Goal: Task Accomplishment & Management: Manage account settings

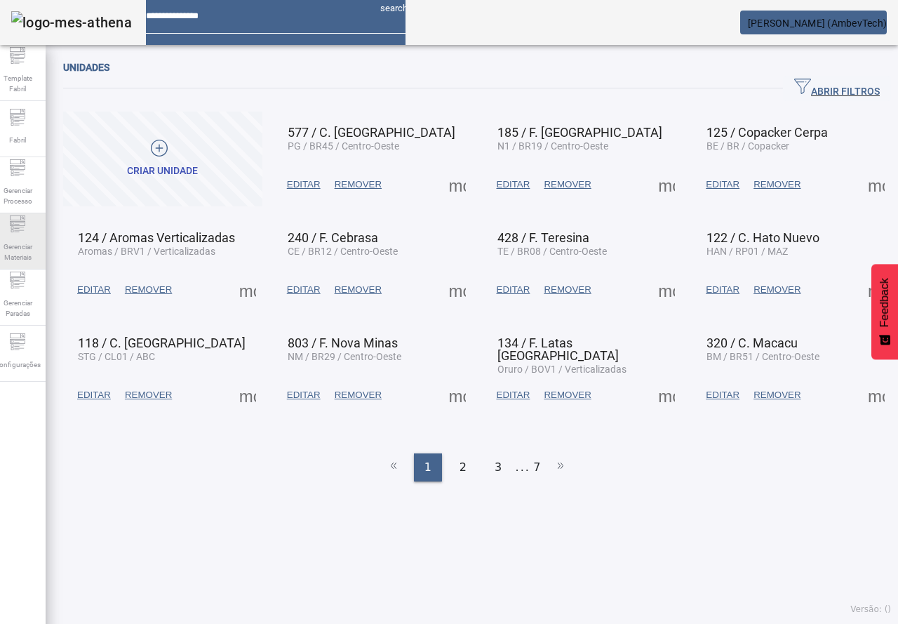
click at [25, 225] on icon at bounding box center [17, 223] width 15 height 5
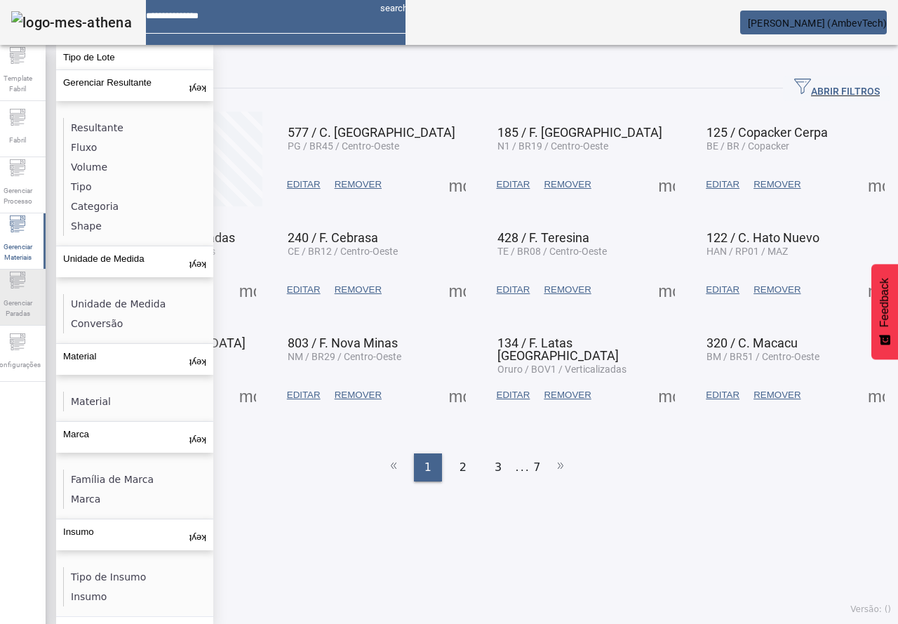
click at [22, 323] on div "Gerenciar Paradas" at bounding box center [17, 297] width 56 height 56
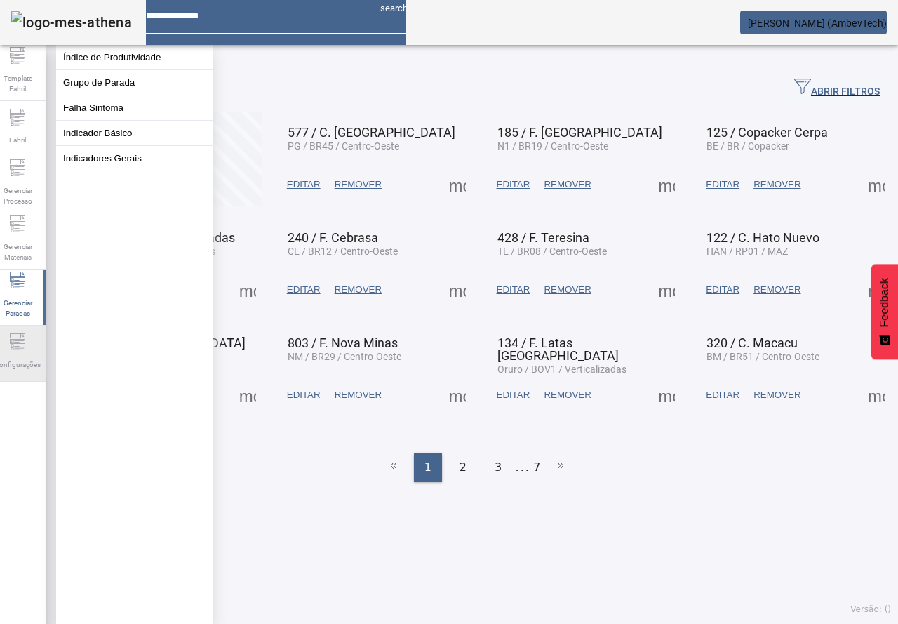
click at [26, 350] on icon at bounding box center [17, 341] width 17 height 17
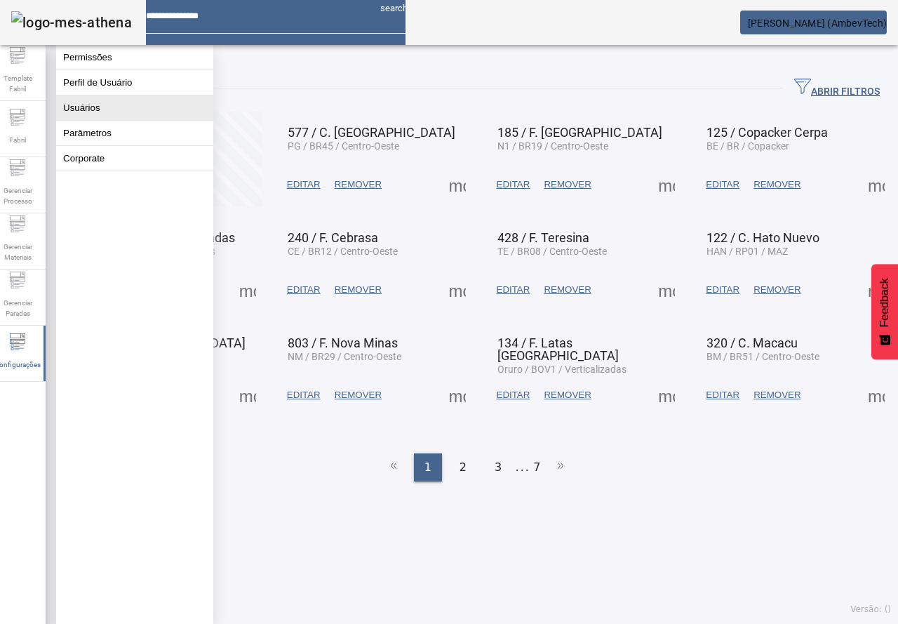
click at [94, 120] on button "Usuários" at bounding box center [134, 107] width 157 height 25
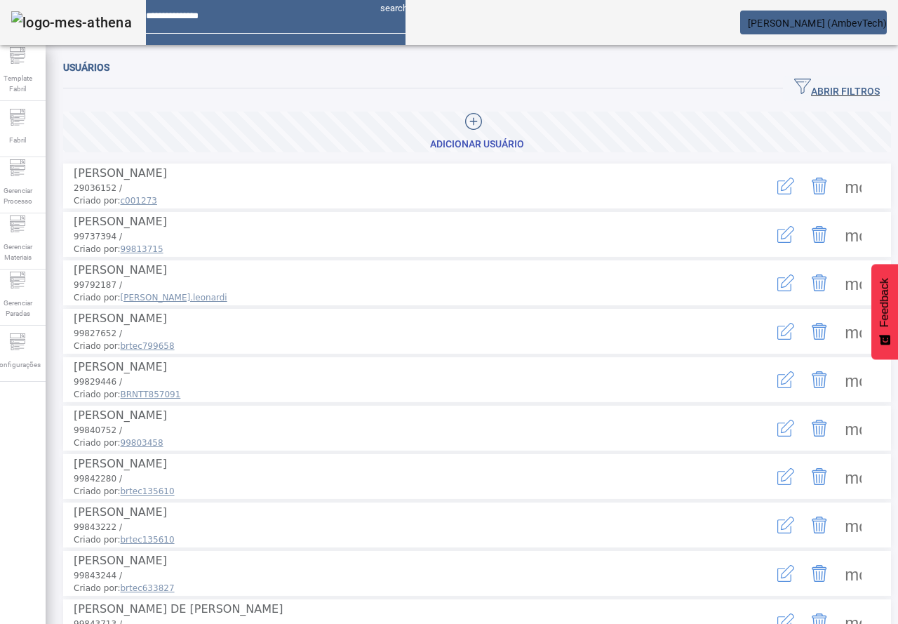
click at [815, 92] on span "ABRIR FILTROS" at bounding box center [837, 88] width 86 height 21
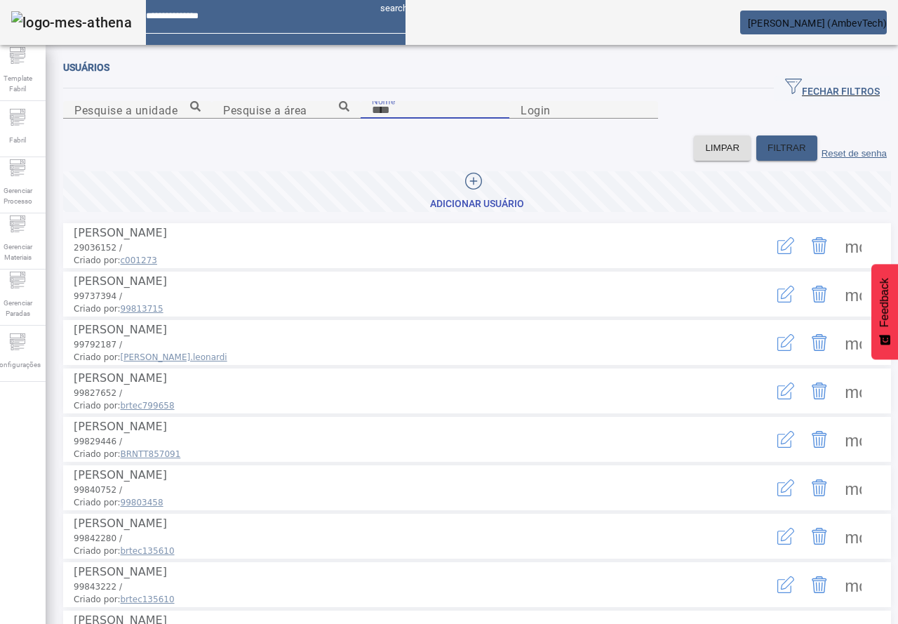
click at [372, 119] on input "Nome" at bounding box center [435, 110] width 126 height 17
type input "*********"
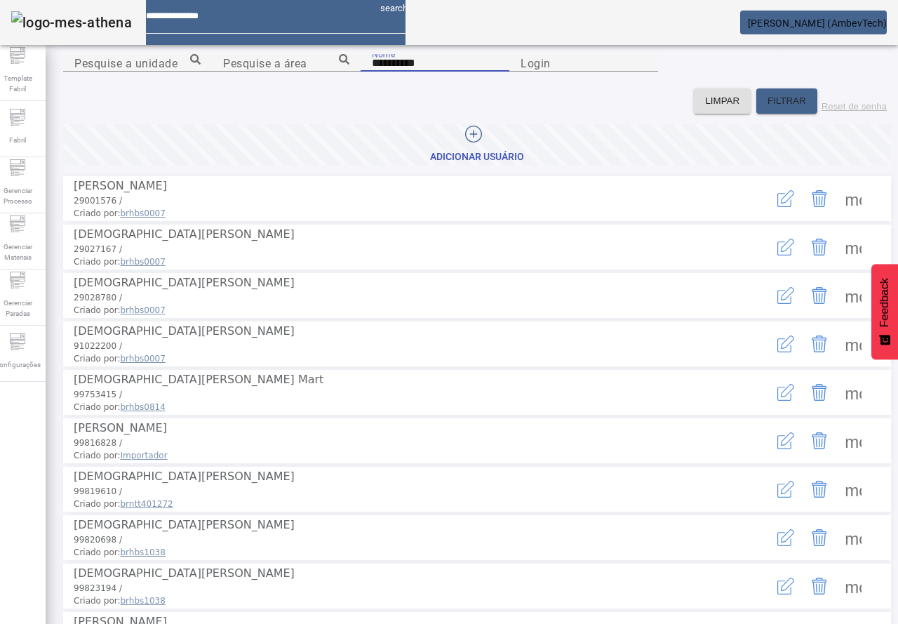
scroll to position [70, 0]
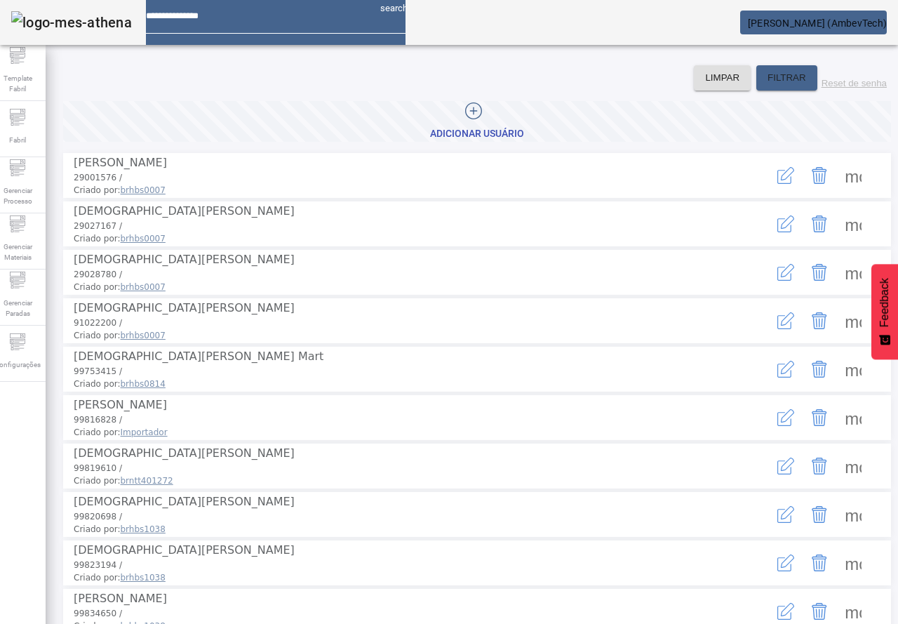
click at [777, 426] on icon "button" at bounding box center [785, 417] width 17 height 17
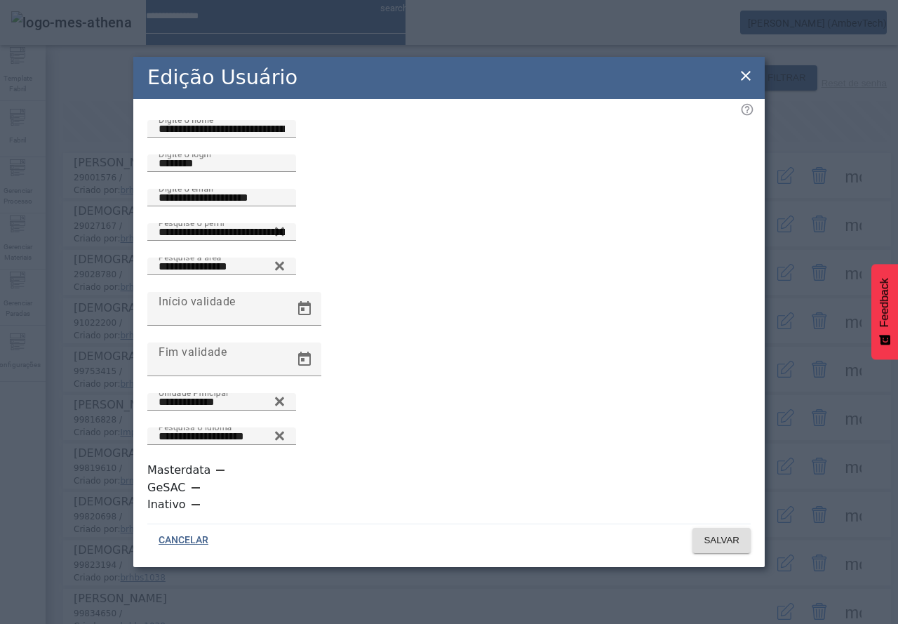
drag, startPoint x: 403, startPoint y: 528, endPoint x: 401, endPoint y: 502, distance: 26.0
click at [403, 528] on div "CANCELAR SALVAR" at bounding box center [448, 537] width 603 height 29
click at [284, 236] on icon at bounding box center [279, 231] width 9 height 9
click at [285, 241] on div at bounding box center [222, 232] width 126 height 18
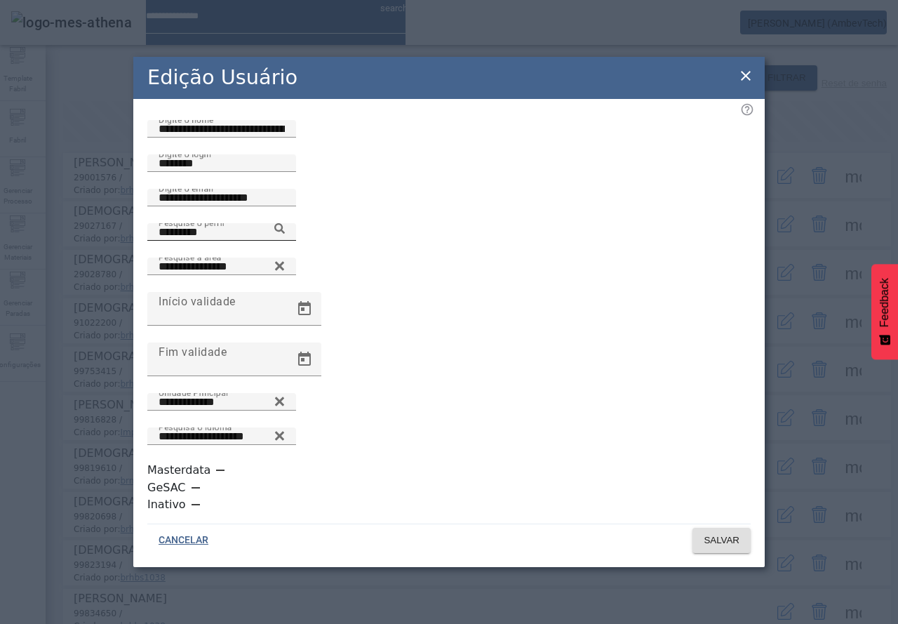
type input "**********"
click at [732, 533] on span "SALVAR" at bounding box center [722, 540] width 36 height 14
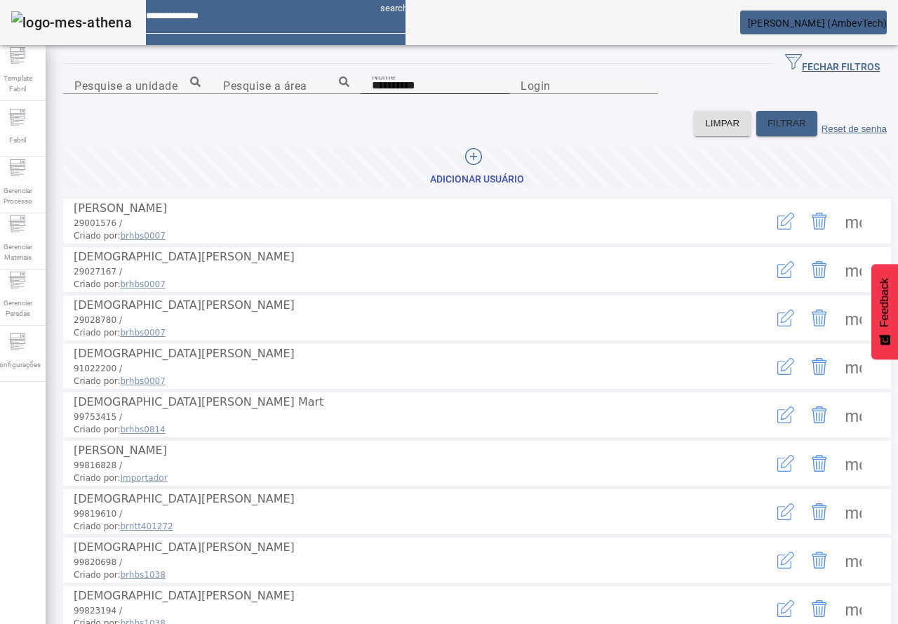
scroll to position [0, 0]
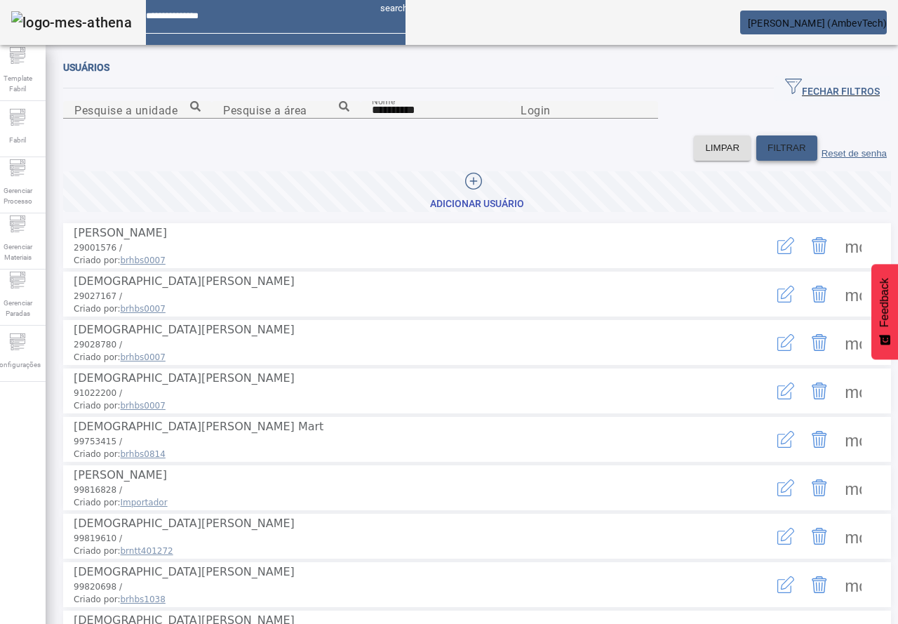
click at [768, 155] on span "FILTRAR" at bounding box center [787, 148] width 39 height 14
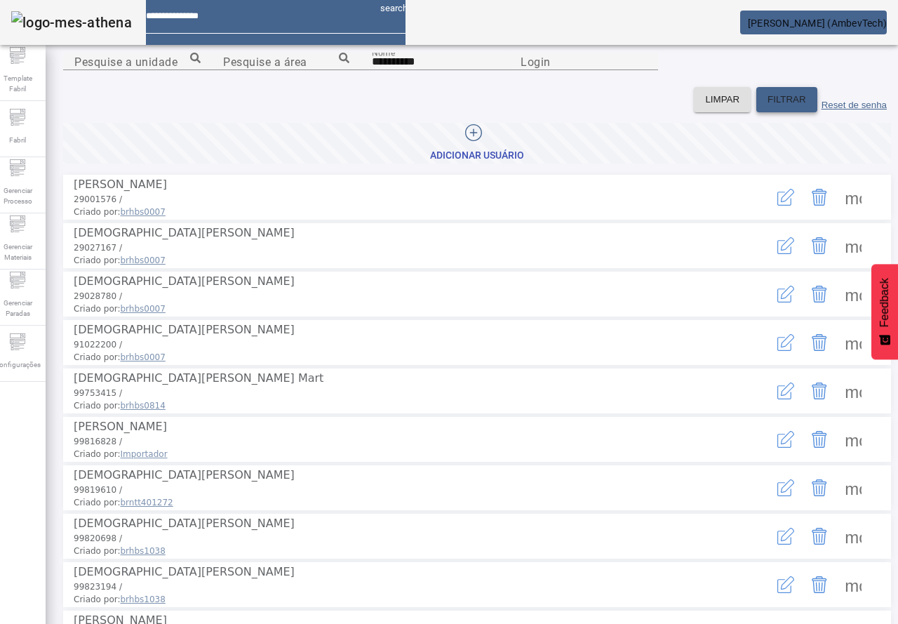
scroll to position [140, 0]
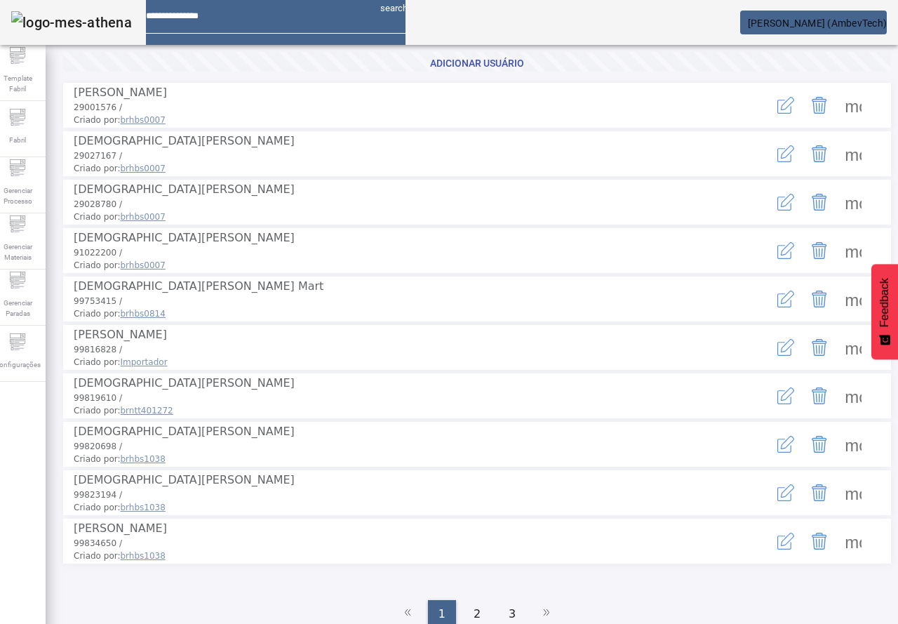
click at [836, 364] on span at bounding box center [853, 347] width 34 height 34
click at [777, 356] on icon "button" at bounding box center [785, 347] width 17 height 17
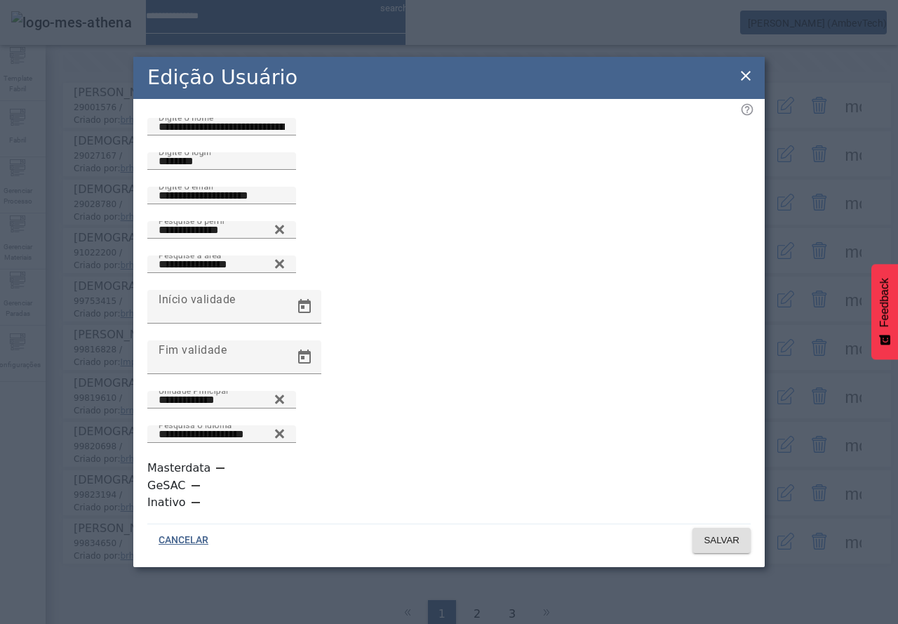
scroll to position [4, 0]
click at [746, 84] on icon at bounding box center [745, 75] width 17 height 17
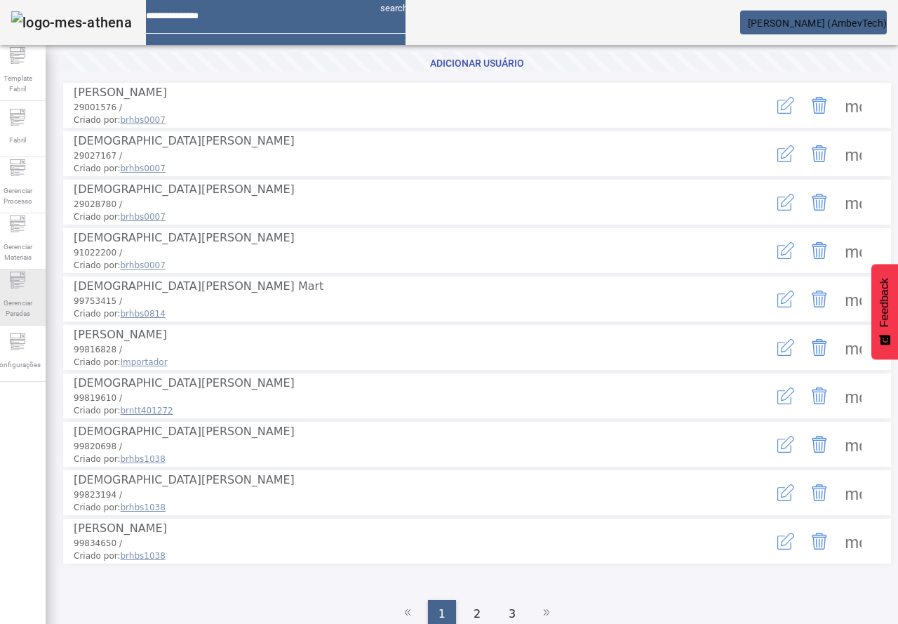
click at [27, 312] on span "Gerenciar Paradas" at bounding box center [17, 307] width 42 height 29
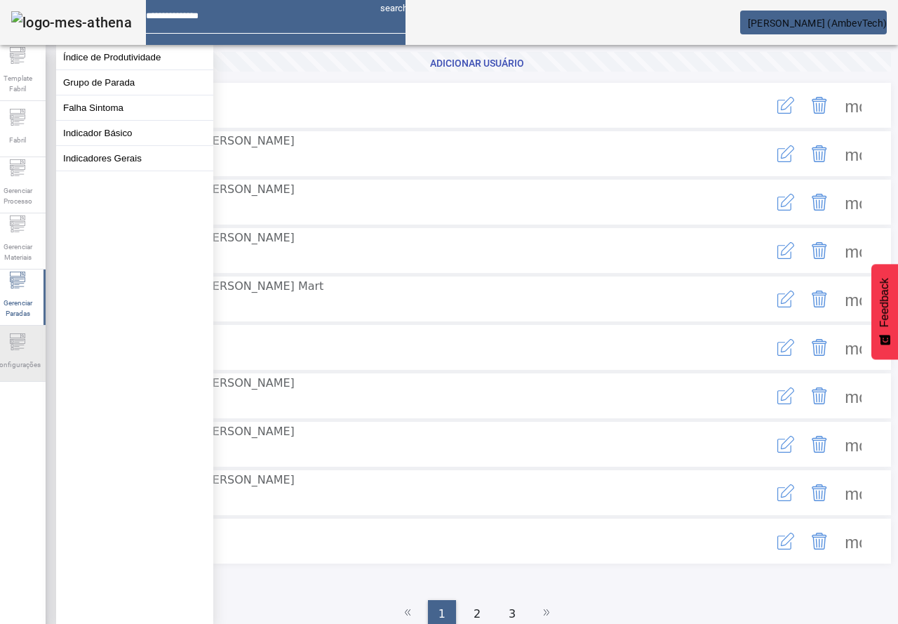
click at [26, 347] on icon at bounding box center [17, 341] width 17 height 17
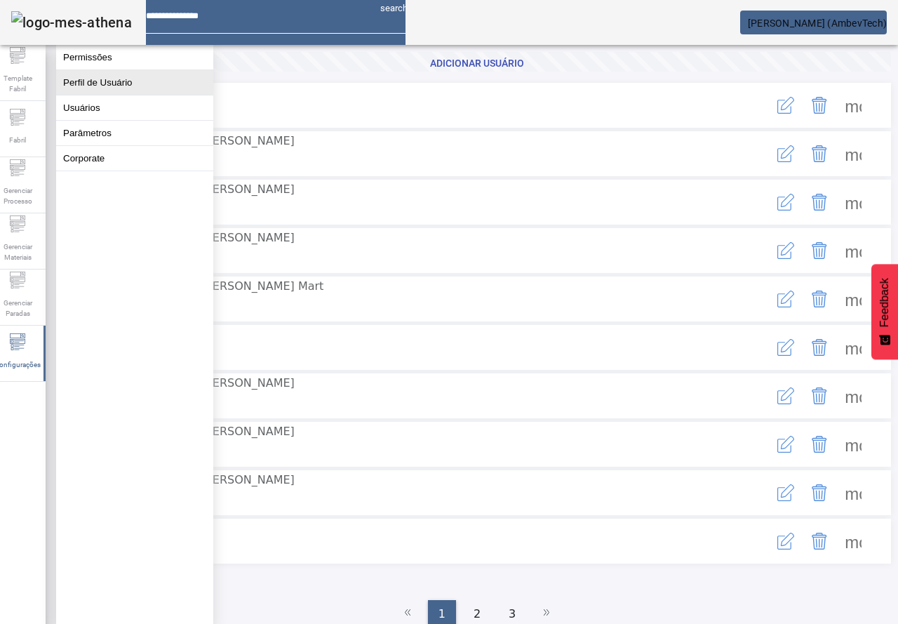
click at [99, 95] on button "Perfil de Usuário" at bounding box center [134, 82] width 157 height 25
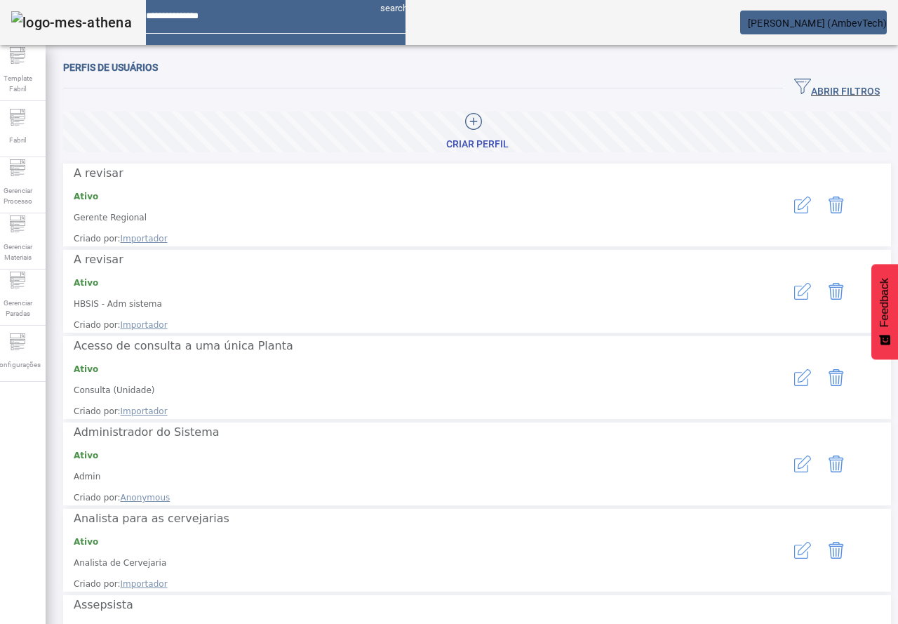
click at [794, 88] on icon "button" at bounding box center [802, 86] width 17 height 17
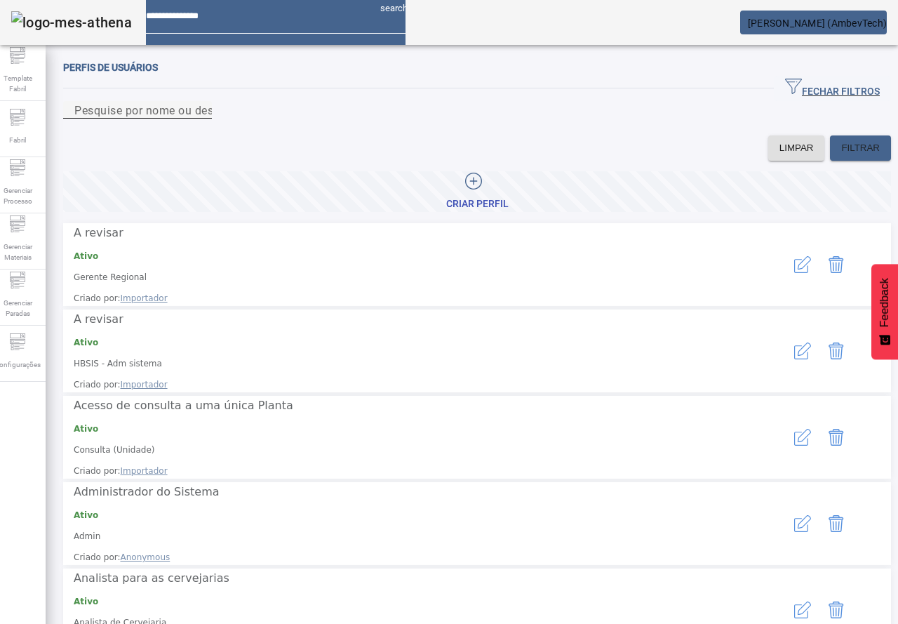
click at [201, 119] on div "Pesquise por nome ou descrição" at bounding box center [137, 110] width 126 height 18
type input "**********"
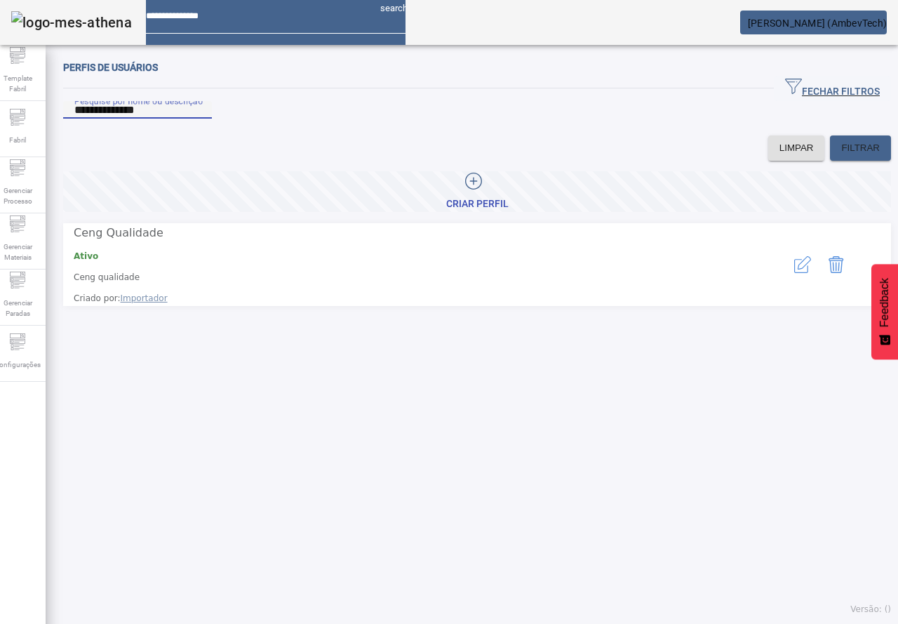
click at [794, 264] on icon "button" at bounding box center [802, 264] width 17 height 17
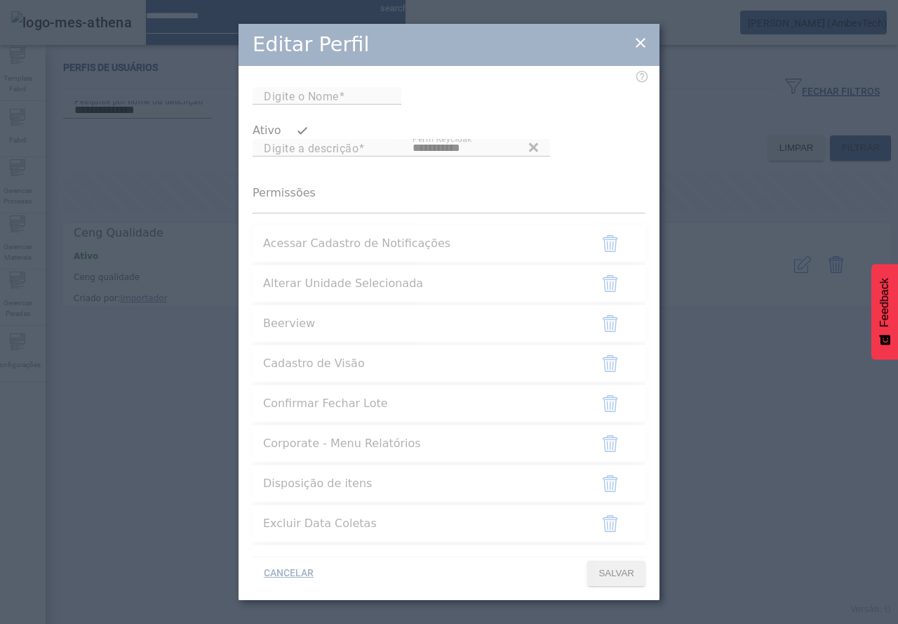
type input "**********"
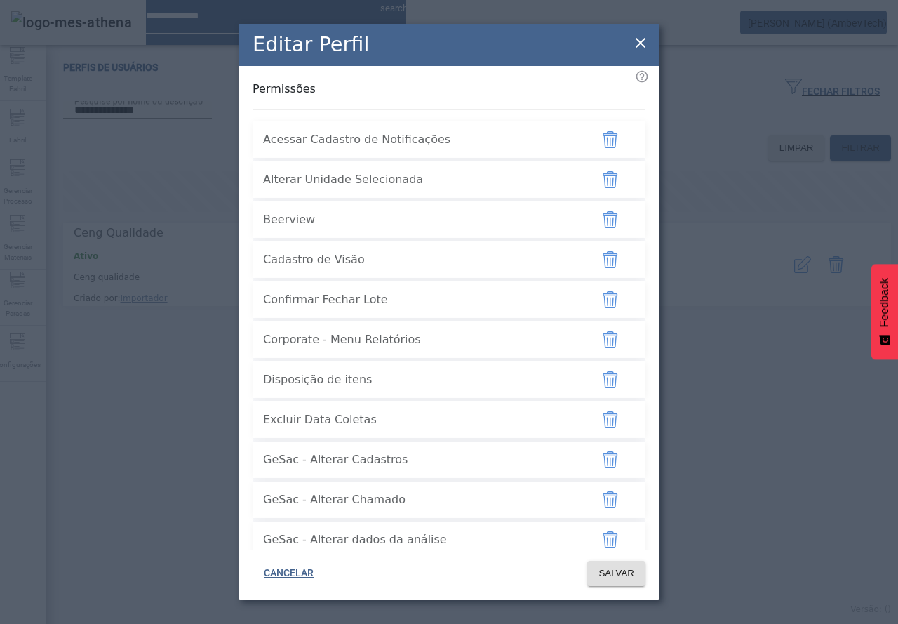
scroll to position [140, 0]
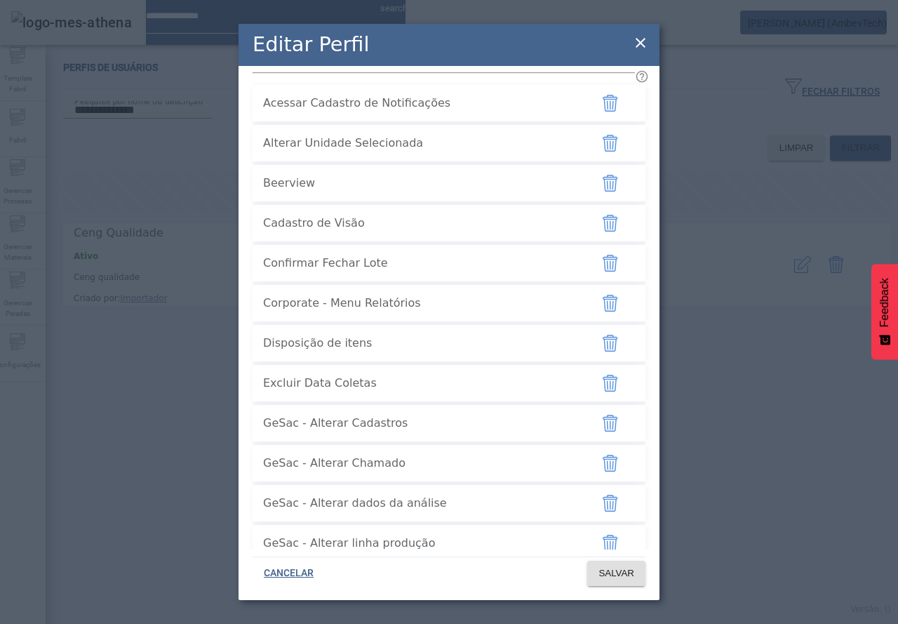
click at [641, 30] on div "Editar Perfil" at bounding box center [449, 45] width 421 height 42
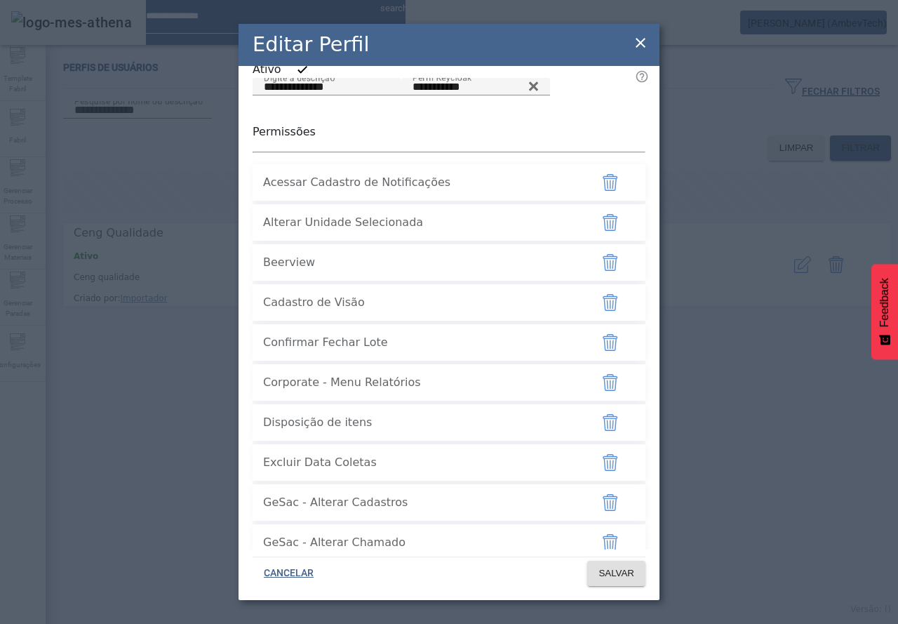
scroll to position [0, 0]
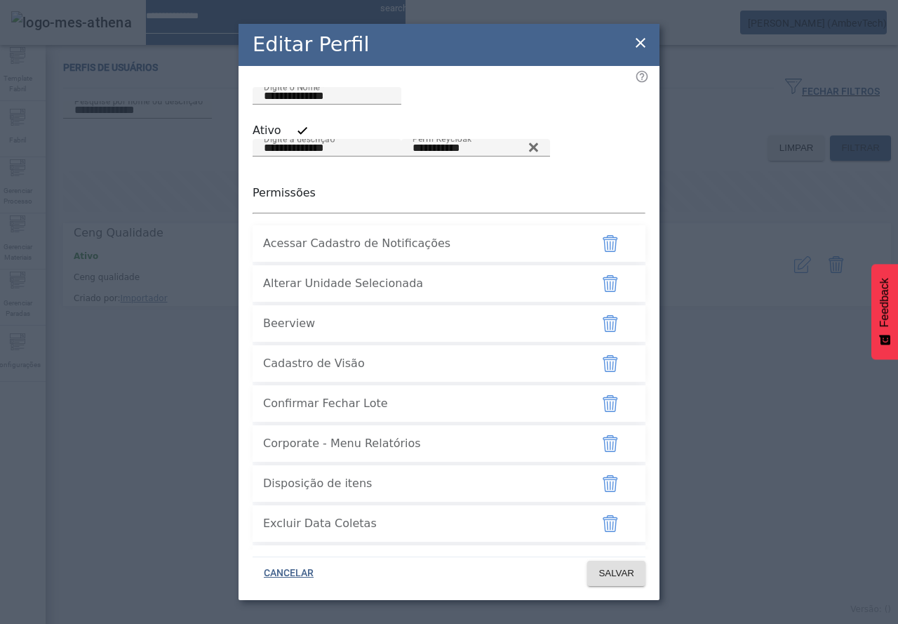
click at [640, 45] on icon at bounding box center [640, 42] width 17 height 17
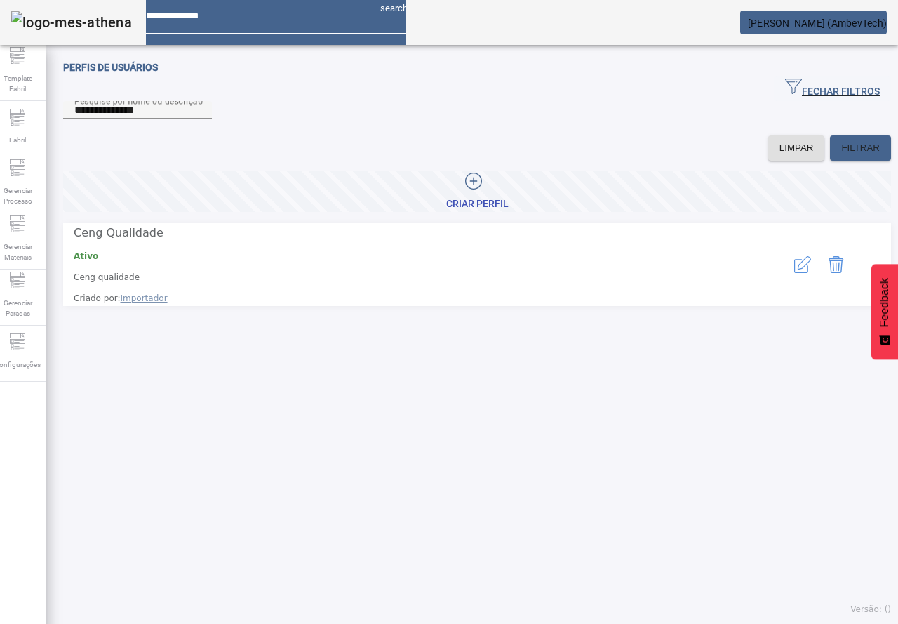
click at [794, 273] on icon "button" at bounding box center [802, 264] width 17 height 17
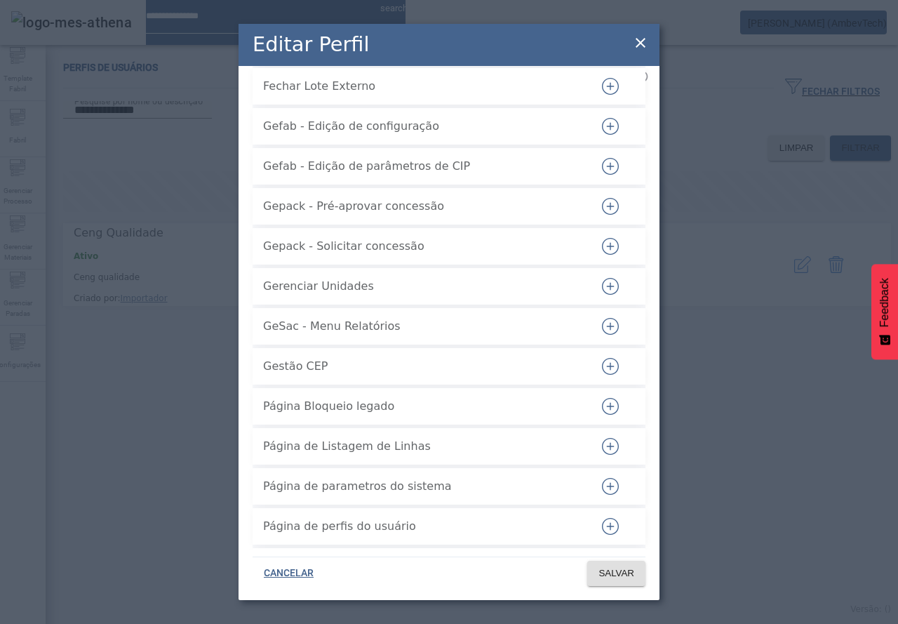
scroll to position [3297, 0]
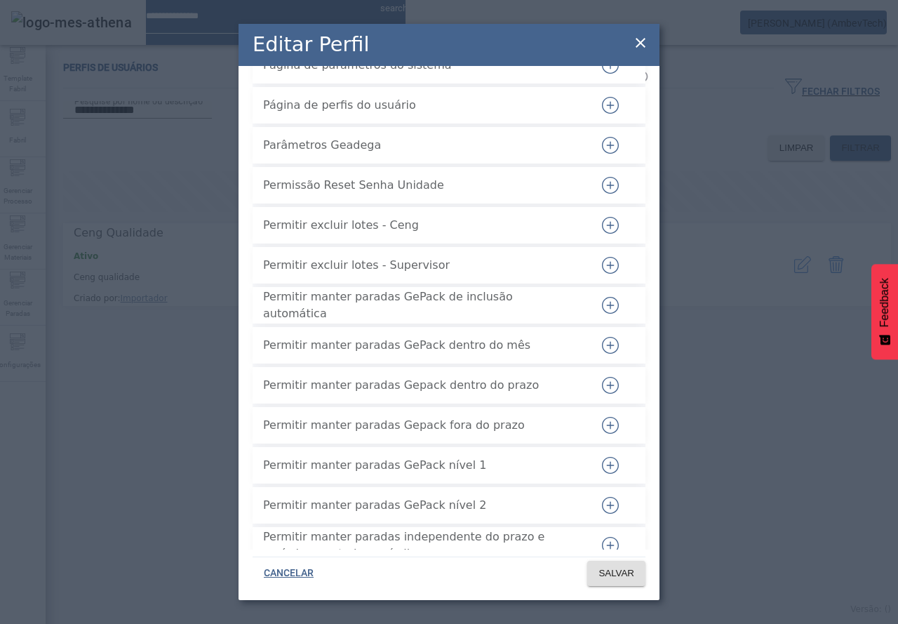
click at [645, 39] on icon at bounding box center [641, 43] width 10 height 10
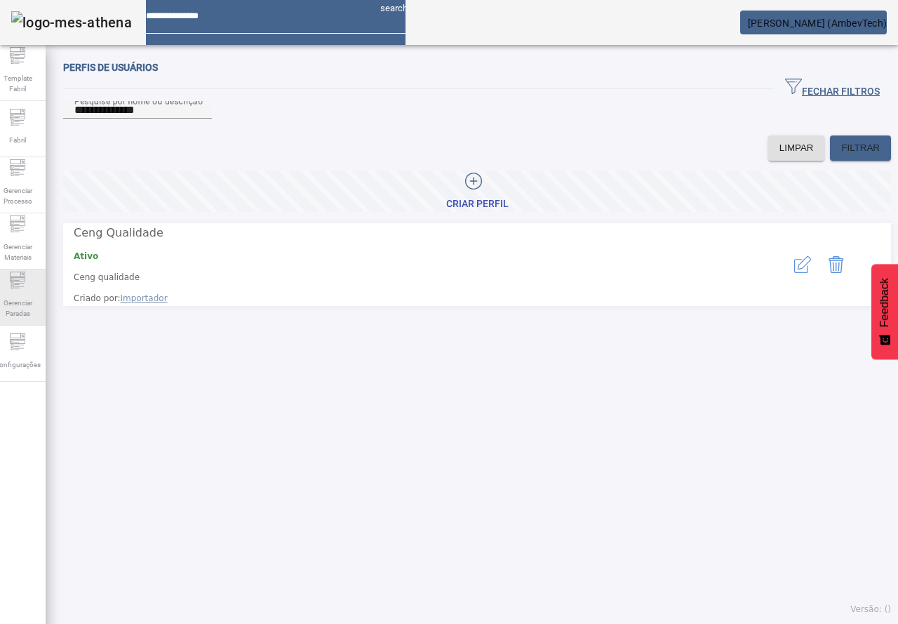
click at [36, 287] on div "Gerenciar Paradas" at bounding box center [17, 297] width 56 height 56
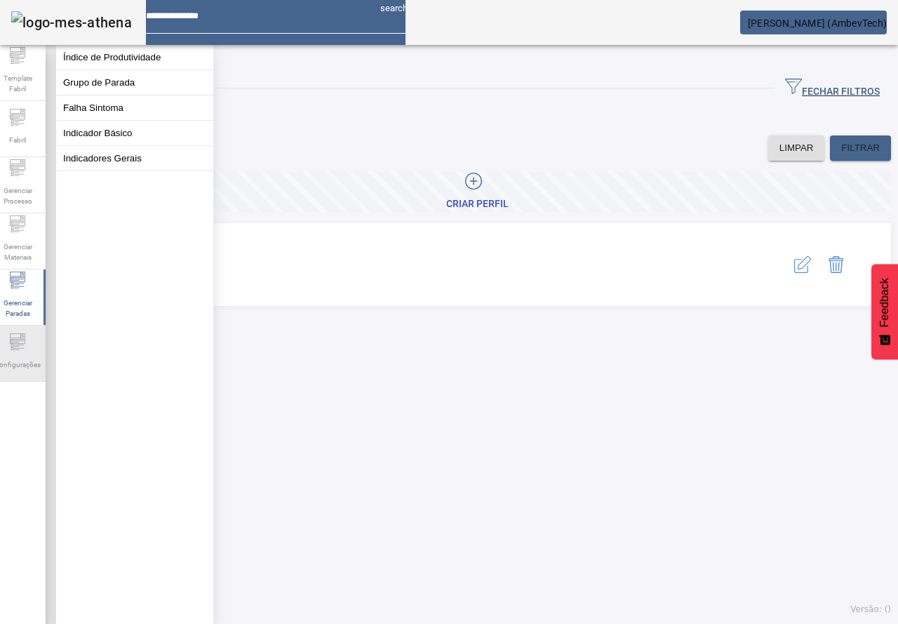
click at [26, 347] on icon at bounding box center [17, 341] width 17 height 17
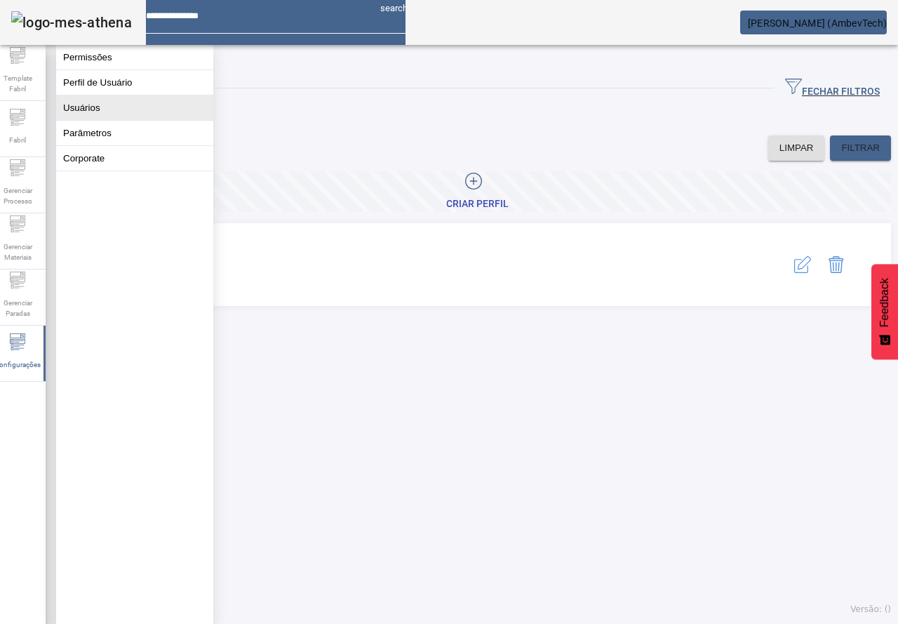
click at [88, 116] on button "Usuários" at bounding box center [134, 107] width 157 height 25
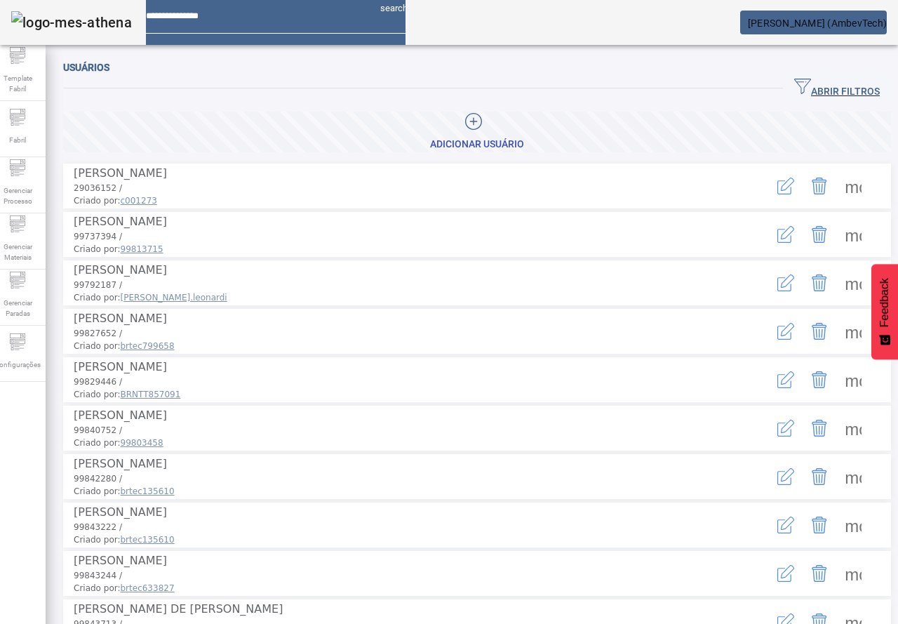
drag, startPoint x: 776, startPoint y: 88, endPoint x: 661, endPoint y: 83, distance: 115.1
click at [794, 87] on icon "button" at bounding box center [802, 86] width 17 height 17
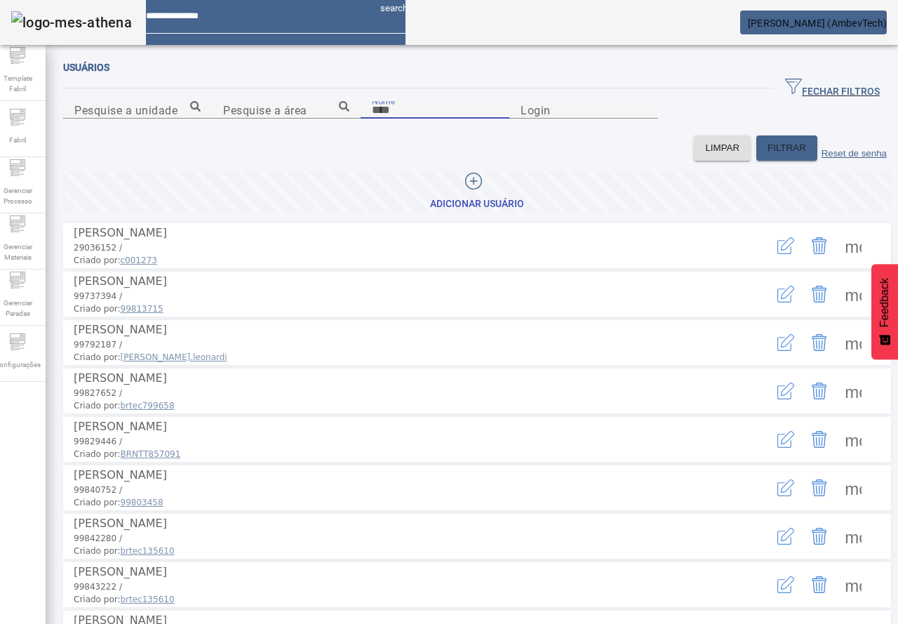
click at [372, 119] on input "Nome" at bounding box center [435, 110] width 126 height 17
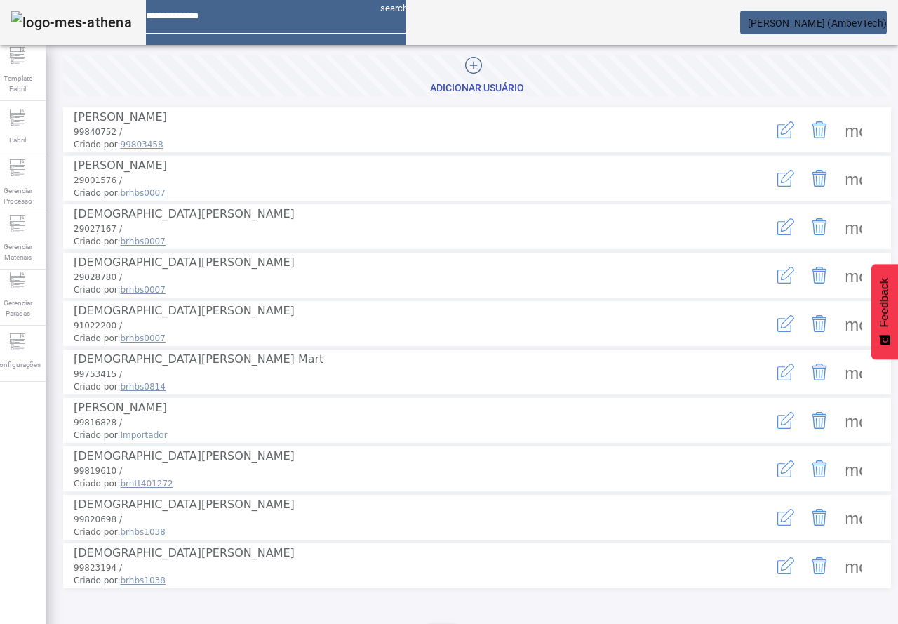
scroll to position [140, 0]
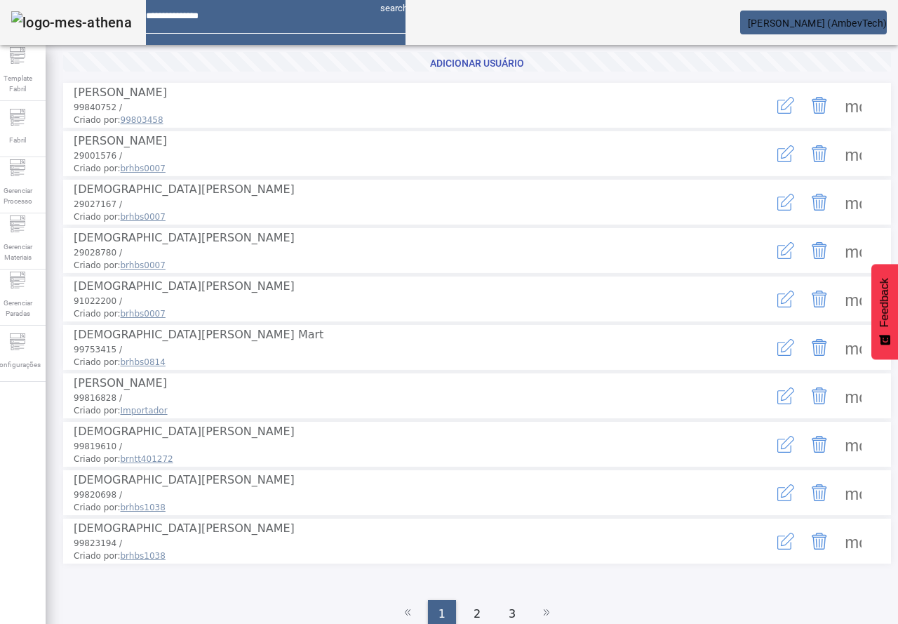
click at [838, 413] on span at bounding box center [853, 396] width 34 height 34
click at [838, 623] on div at bounding box center [449, 624] width 898 height 0
click at [777, 404] on icon "button" at bounding box center [785, 395] width 17 height 17
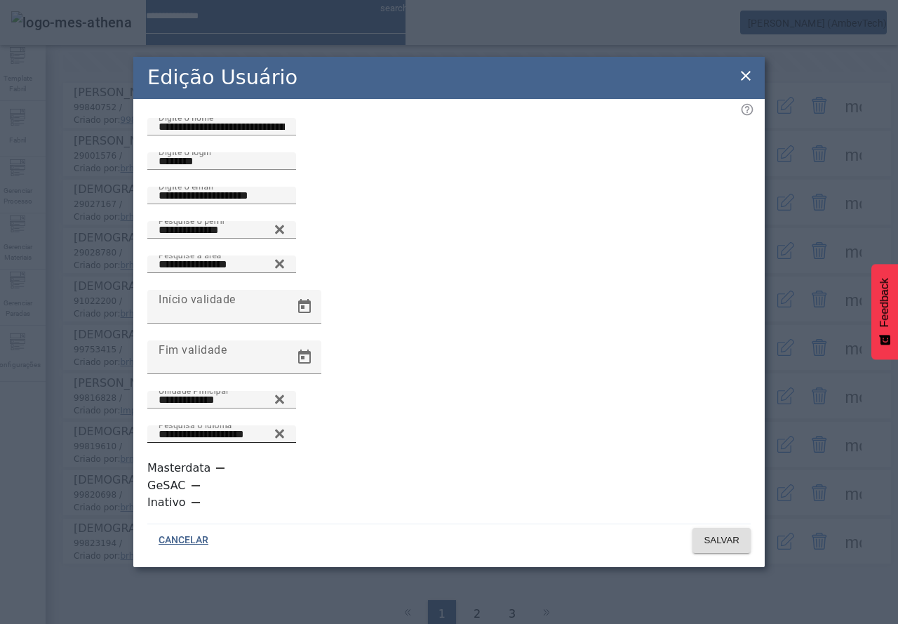
scroll to position [4, 0]
click at [746, 81] on icon at bounding box center [746, 76] width 10 height 10
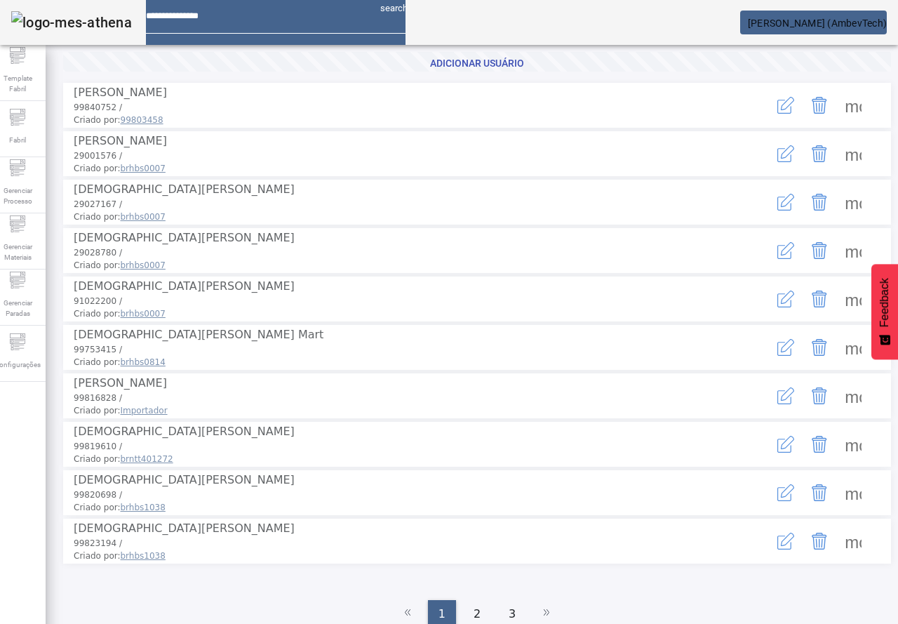
click at [836, 413] on span at bounding box center [853, 396] width 34 height 34
click at [537, 623] on div at bounding box center [449, 624] width 898 height 0
click at [843, 267] on span at bounding box center [853, 251] width 34 height 34
click at [342, 623] on div at bounding box center [449, 624] width 898 height 0
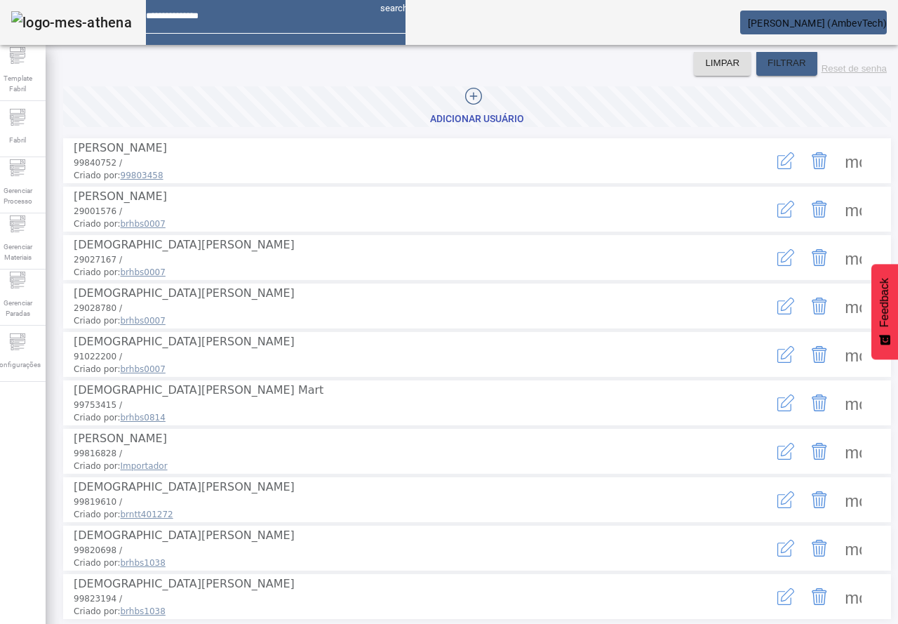
scroll to position [0, 0]
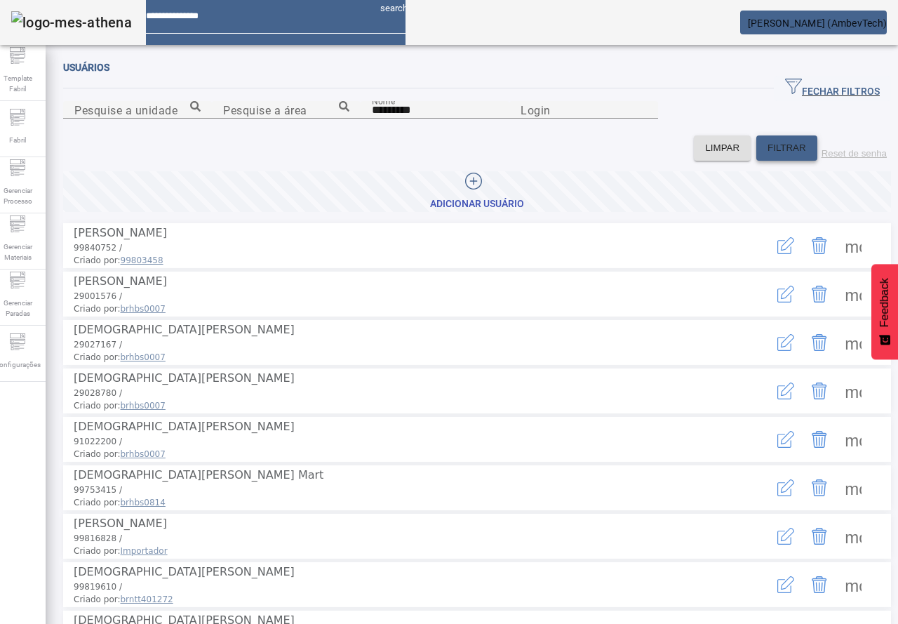
click at [768, 155] on span "FILTRAR" at bounding box center [787, 148] width 39 height 14
click at [372, 119] on input "*********" at bounding box center [435, 110] width 126 height 17
drag, startPoint x: 248, startPoint y: 180, endPoint x: 41, endPoint y: 168, distance: 207.3
click at [41, 168] on div "Template Fabril Fabril Gerenciar Processo Gerenciar Materiais Gerenciar Paradas…" at bounding box center [448, 312] width 919 height 624
type input "******"
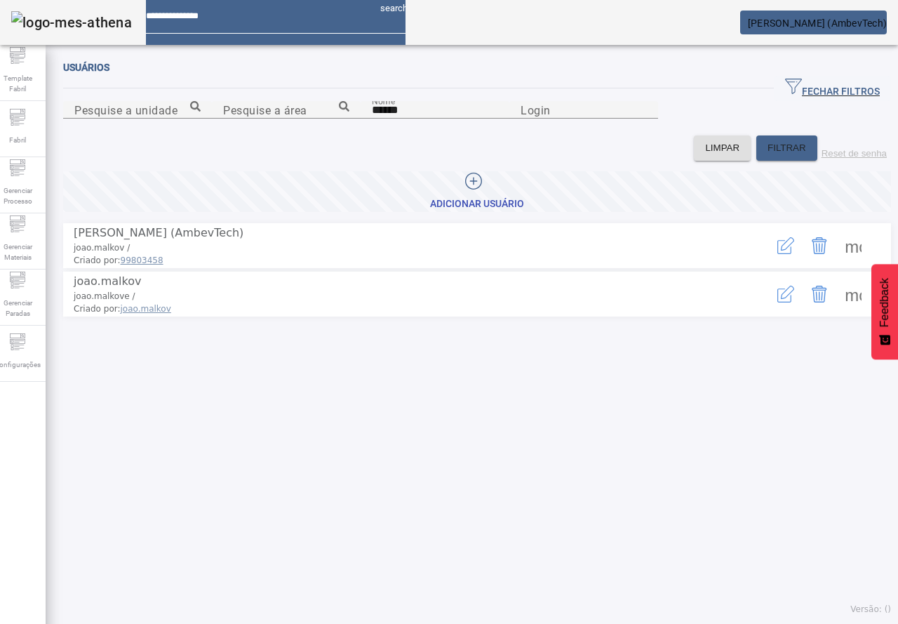
click at [836, 262] on span at bounding box center [853, 246] width 34 height 34
click at [676, 623] on div at bounding box center [449, 624] width 898 height 0
click at [836, 311] on span at bounding box center [853, 294] width 34 height 34
click at [524, 623] on div at bounding box center [449, 624] width 898 height 0
drag, startPoint x: 131, startPoint y: 185, endPoint x: 74, endPoint y: 176, distance: 57.4
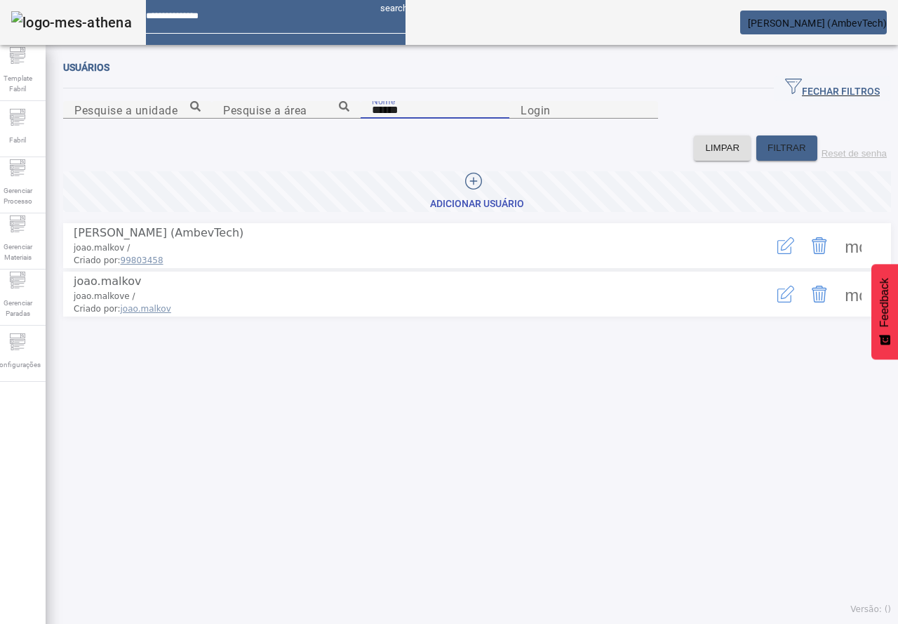
click at [372, 119] on input "******" at bounding box center [435, 110] width 126 height 17
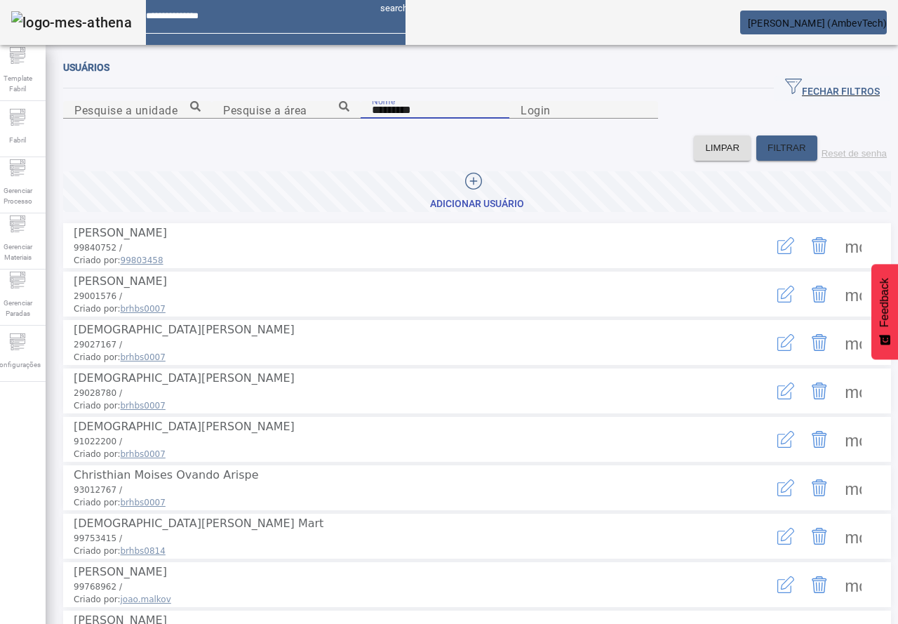
type input "*********"
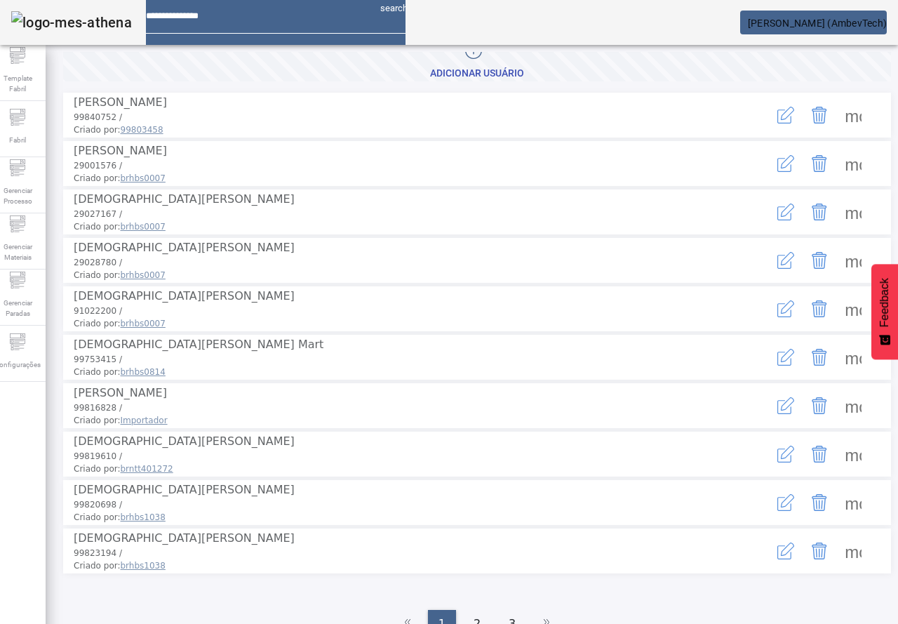
scroll to position [140, 0]
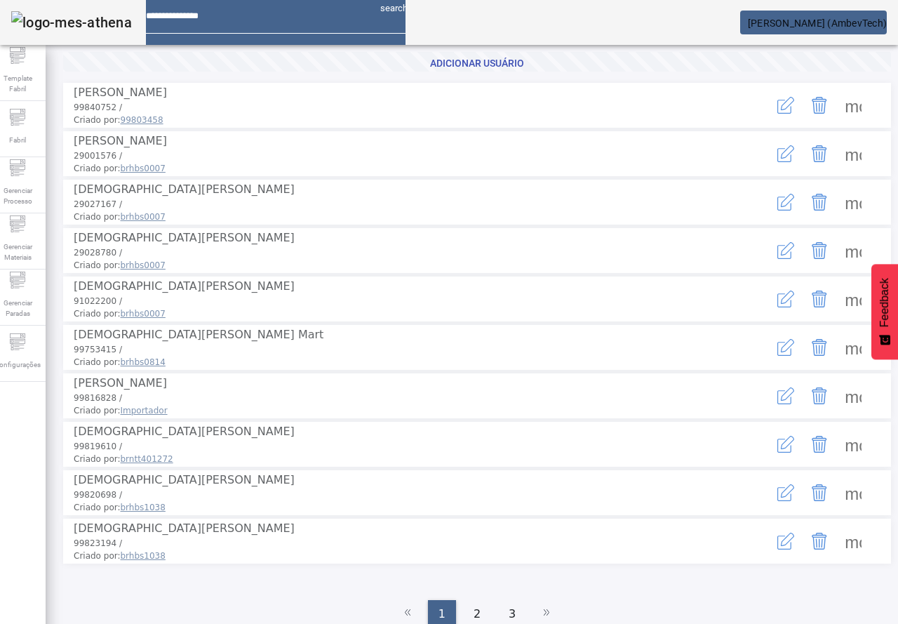
drag, startPoint x: 83, startPoint y: 461, endPoint x: 282, endPoint y: 462, distance: 199.3
click at [282, 391] on span "Christian Aurelio Benitez Mendez" at bounding box center [413, 383] width 678 height 17
copy span "Christian Aurelio Benitez Mendez"
click at [777, 404] on icon "button" at bounding box center [785, 395] width 17 height 17
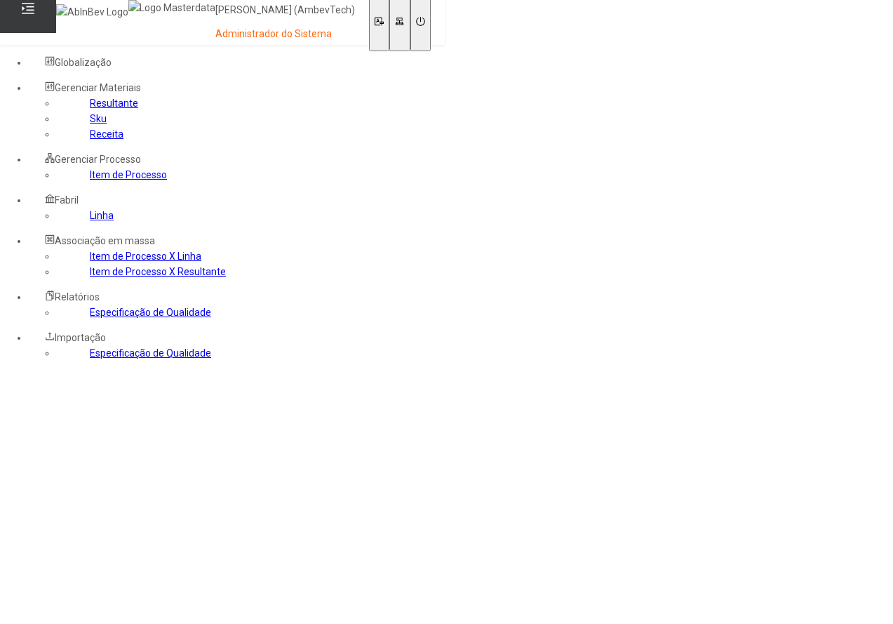
click at [90, 180] on link "Item de Processo" at bounding box center [128, 174] width 77 height 11
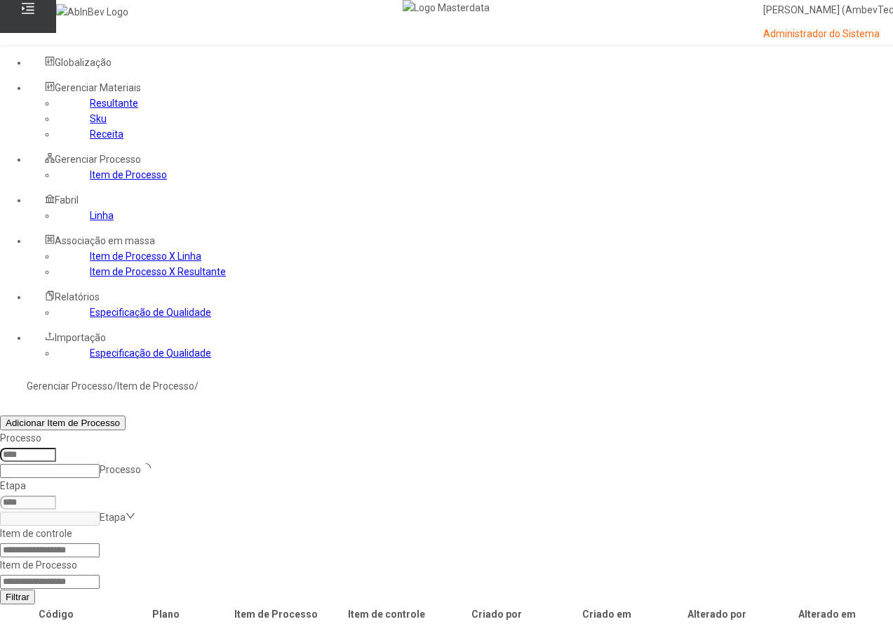
click at [90, 180] on link "Item de Processo" at bounding box center [128, 174] width 77 height 11
click at [100, 543] on input at bounding box center [50, 550] width 100 height 14
type input "*****"
click at [0, 589] on button "Filtrar" at bounding box center [17, 596] width 35 height 15
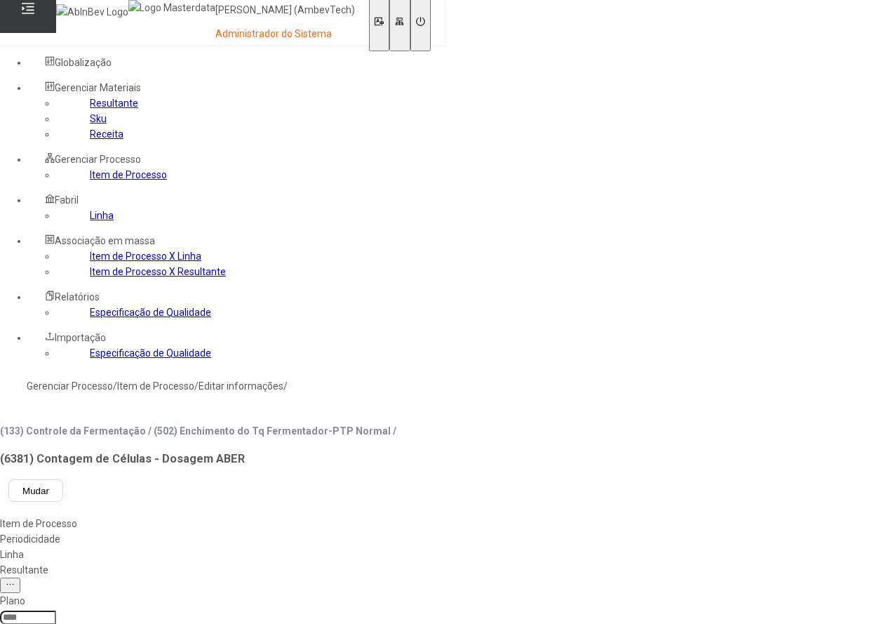
type input "***"
type input "*****"
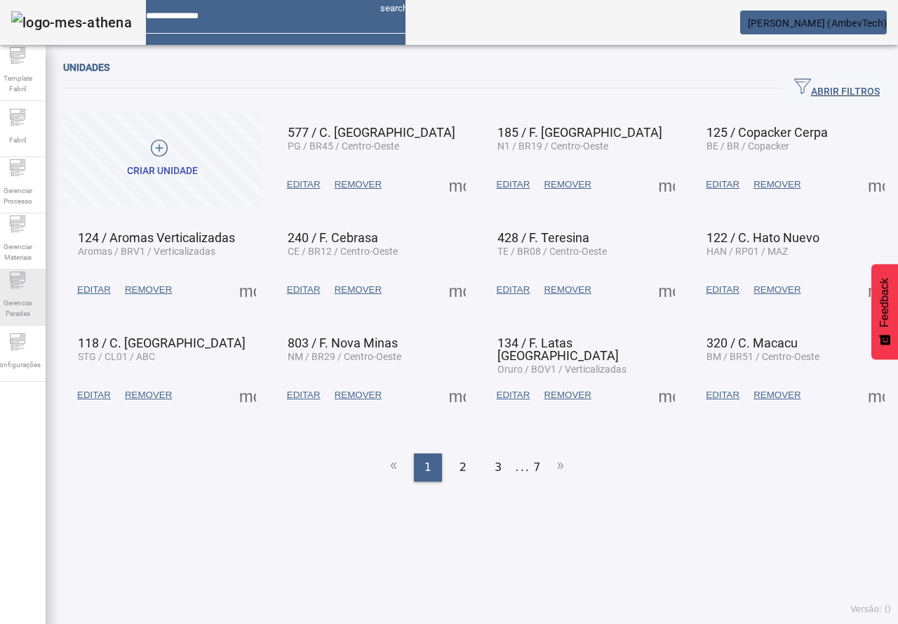
click at [32, 272] on div "Gerenciar Paradas" at bounding box center [17, 297] width 56 height 56
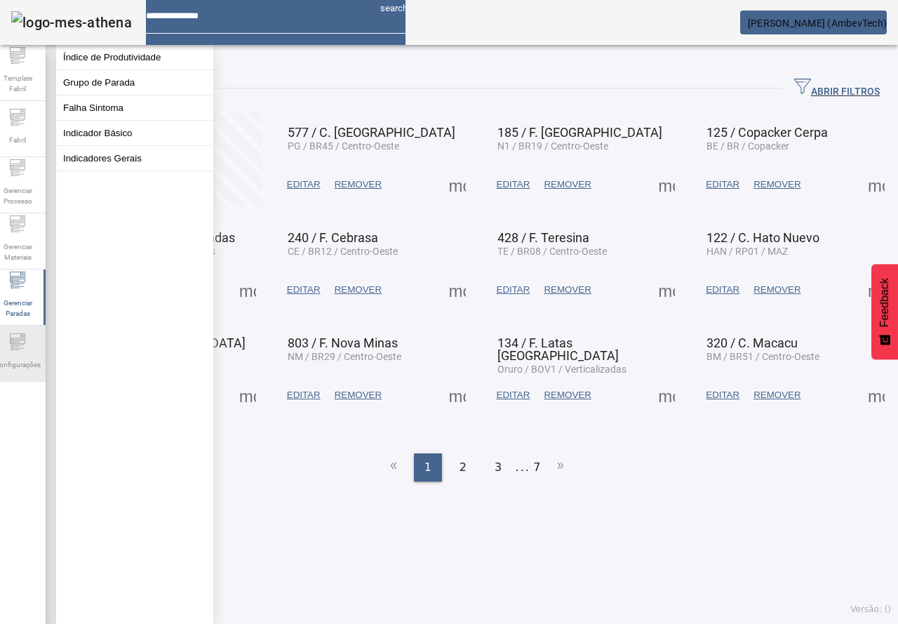
click at [24, 348] on icon at bounding box center [19, 347] width 10 height 1
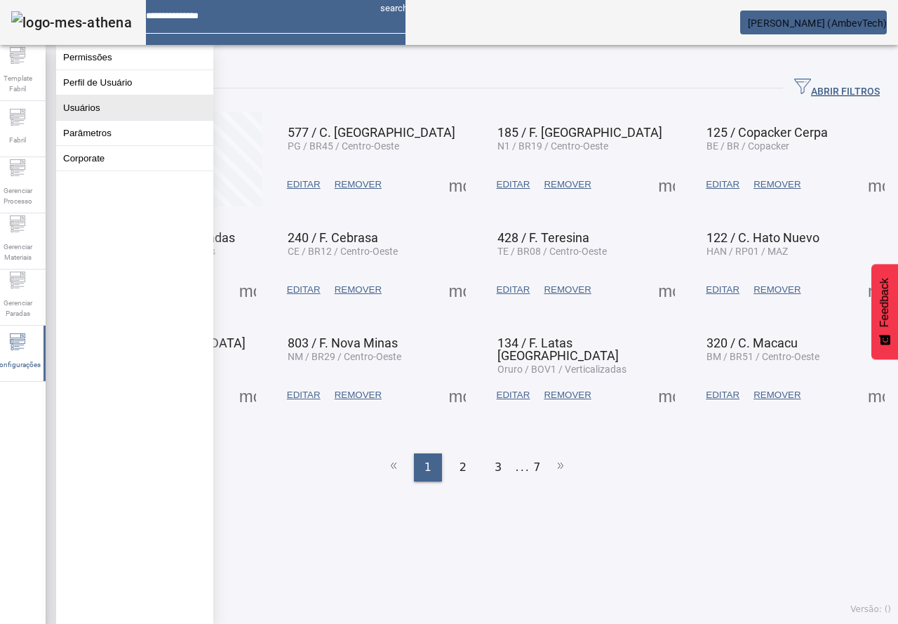
click at [85, 120] on button "Usuários" at bounding box center [134, 107] width 157 height 25
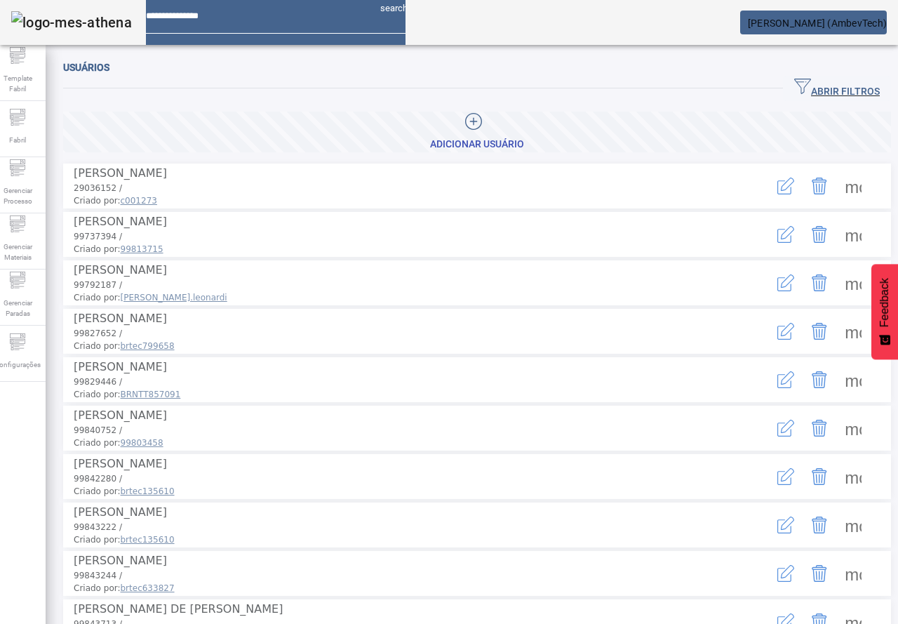
click at [836, 173] on span at bounding box center [853, 186] width 34 height 34
click at [830, 70] on div "Usuários" at bounding box center [477, 67] width 828 height 17
click at [812, 88] on span "ABRIR FILTROS" at bounding box center [837, 88] width 86 height 21
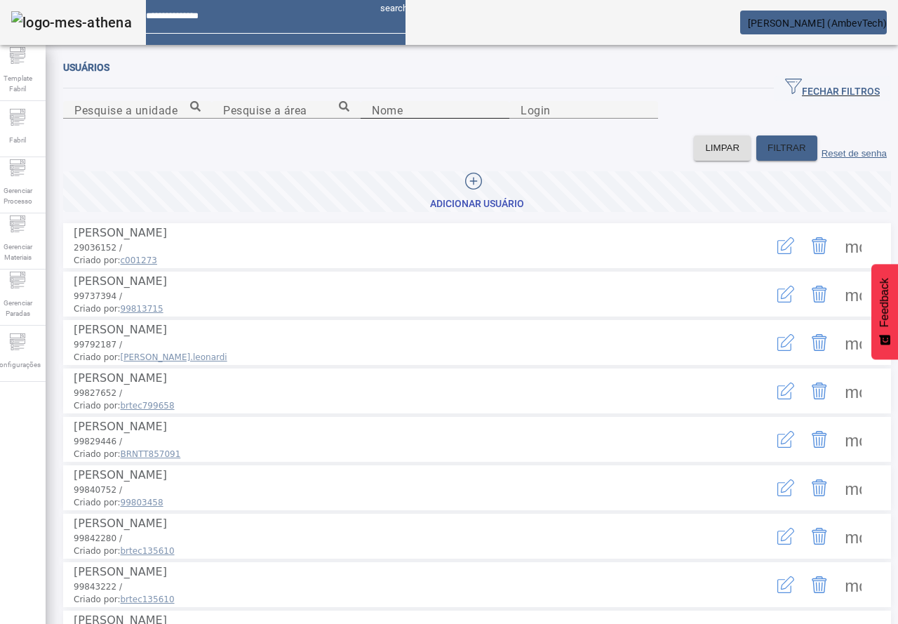
click at [376, 119] on div "Nome" at bounding box center [435, 110] width 126 height 18
type input "******"
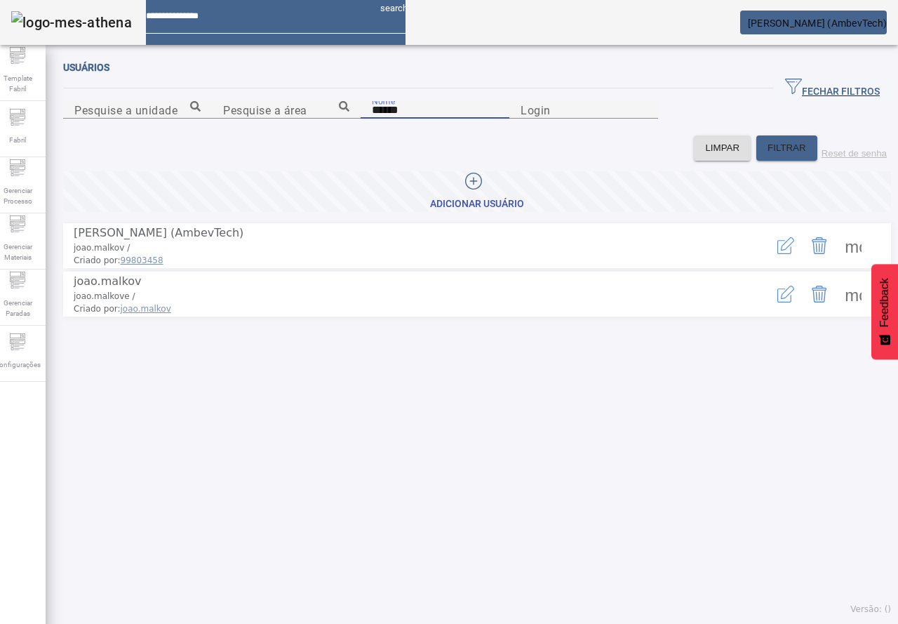
click at [836, 262] on span at bounding box center [853, 246] width 34 height 34
click at [777, 254] on icon "button" at bounding box center [785, 245] width 17 height 17
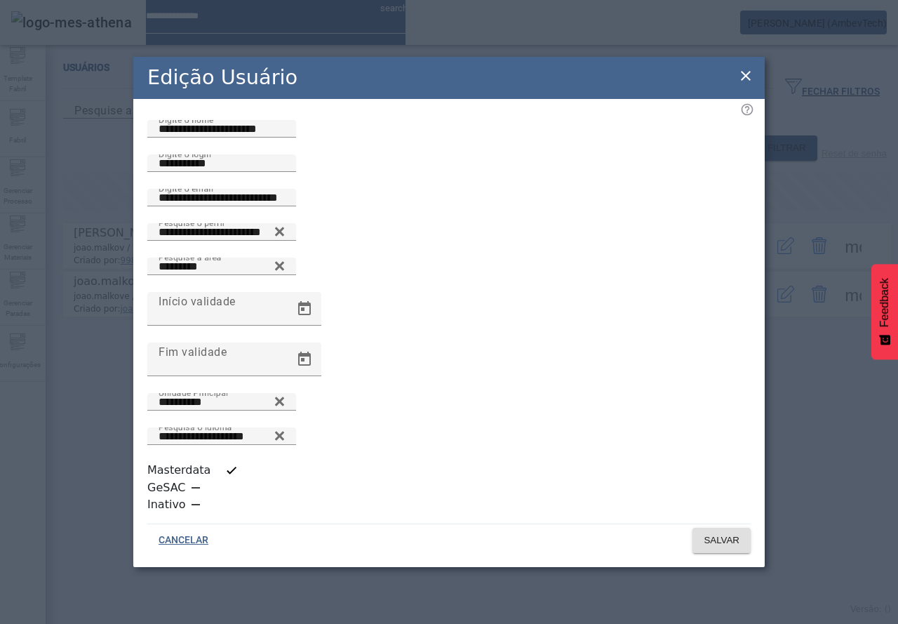
click at [749, 90] on div "Edição Usuário" at bounding box center [448, 78] width 631 height 42
click at [746, 84] on icon at bounding box center [745, 75] width 17 height 17
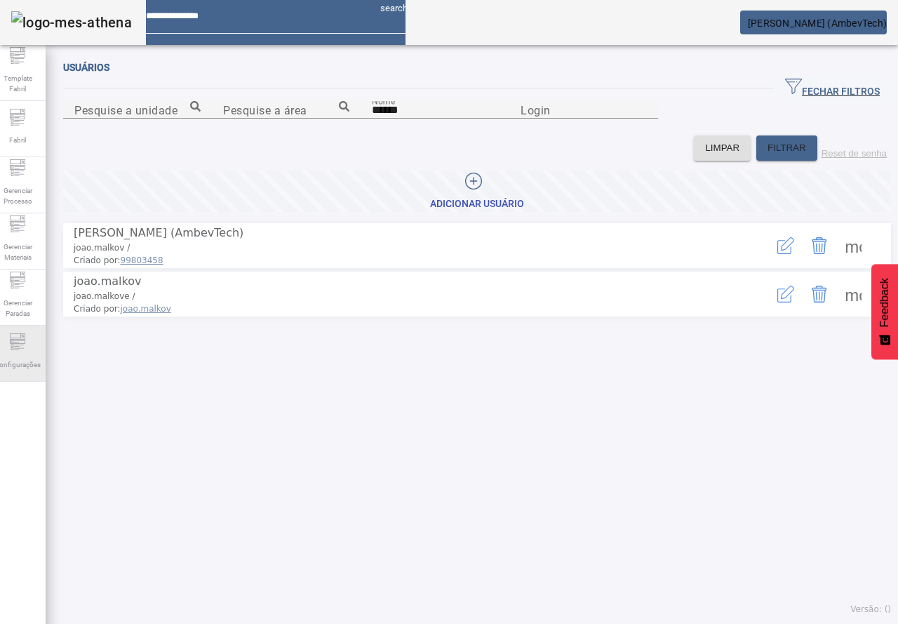
click at [24, 363] on span "Configurações" at bounding box center [17, 364] width 55 height 19
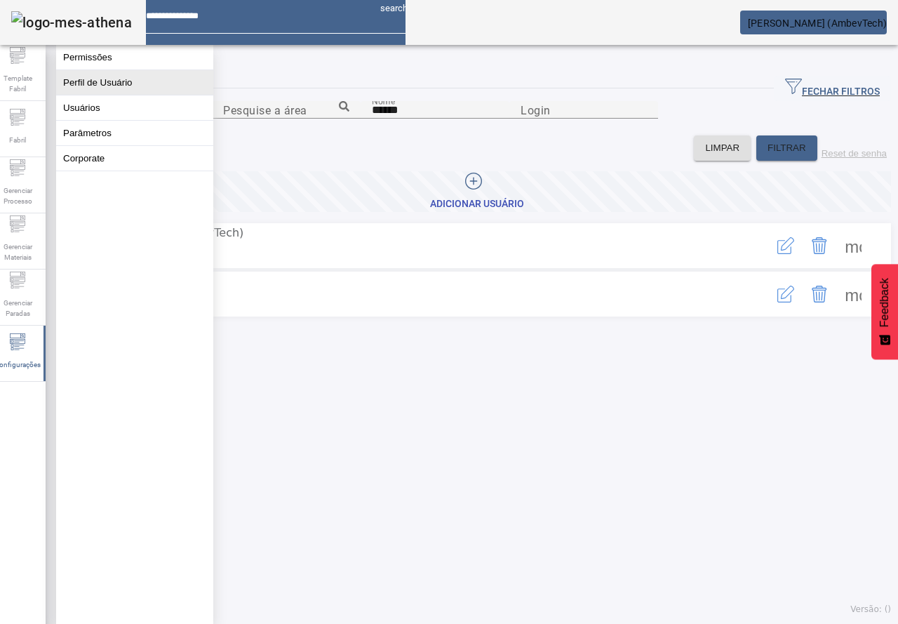
click at [98, 90] on button "Perfil de Usuário" at bounding box center [134, 82] width 157 height 25
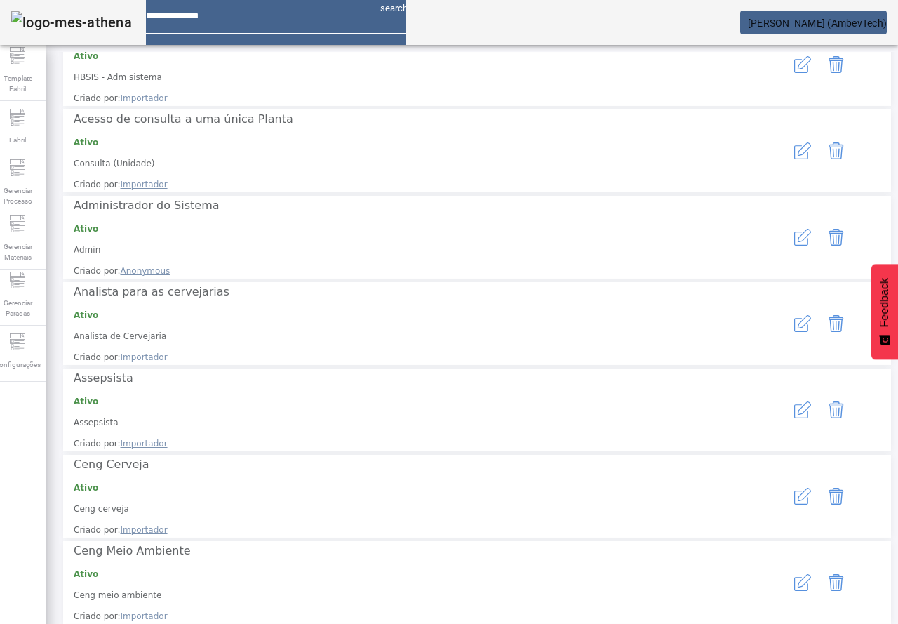
scroll to position [232, 0]
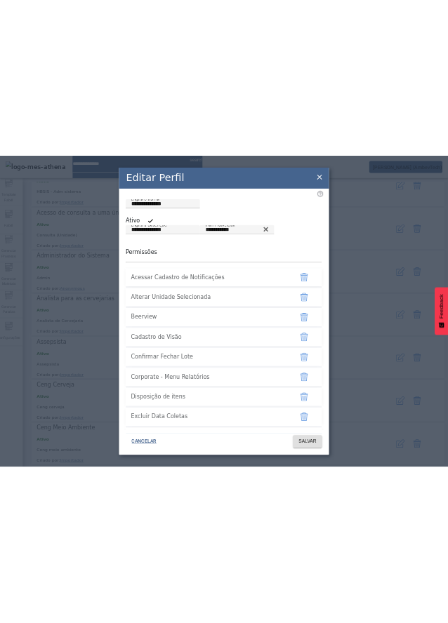
scroll to position [70, 0]
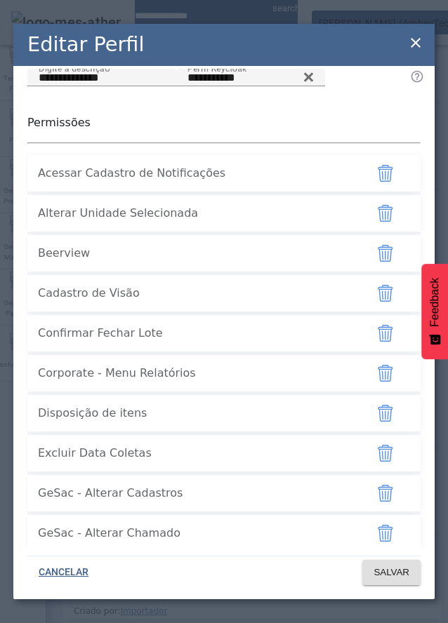
click at [142, 230] on div "Alterar Unidade Selecionada" at bounding box center [196, 213] width 316 height 34
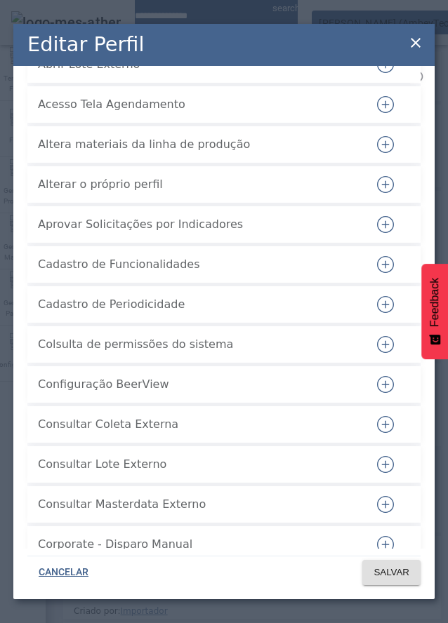
click at [368, 241] on button "button" at bounding box center [385, 225] width 34 height 34
click at [288, 578] on div "CANCELAR SALVAR" at bounding box center [223, 570] width 393 height 29
click at [373, 572] on span "SALVAR" at bounding box center [391, 572] width 36 height 14
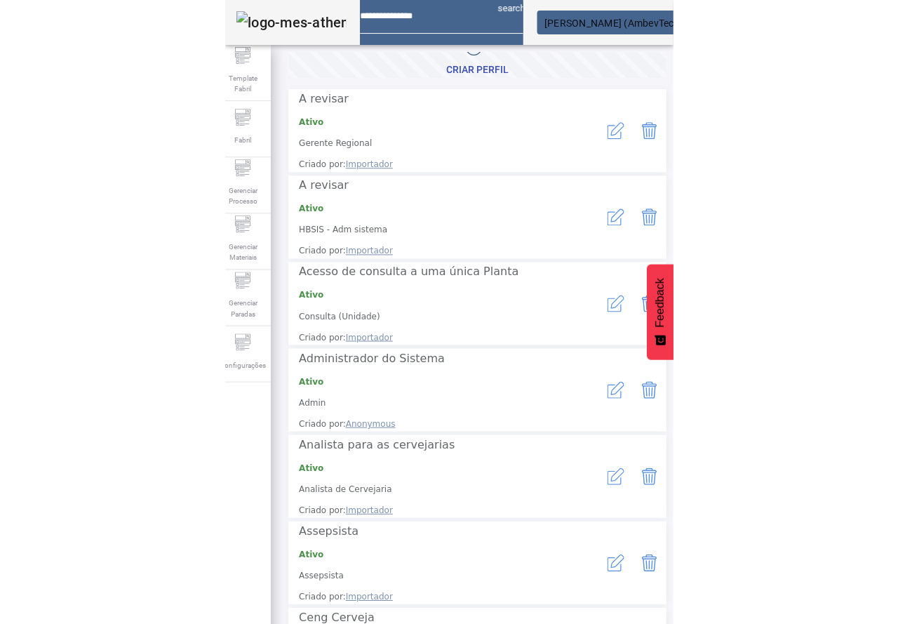
scroll to position [0, 0]
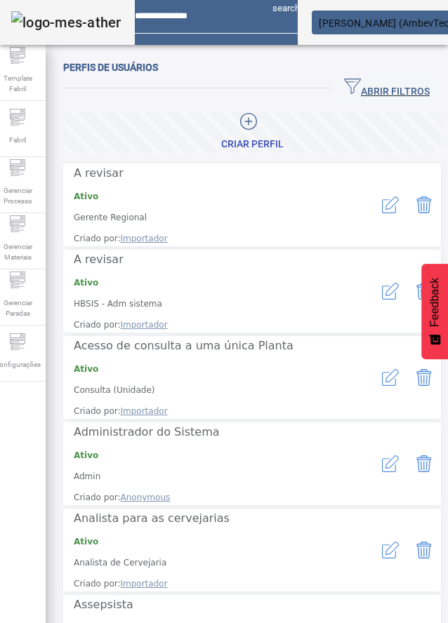
click at [355, 623] on div "Operação realizada com sucesso!" at bounding box center [224, 631] width 448 height 17
click at [346, 86] on span "ABRIR FILTROS" at bounding box center [387, 88] width 86 height 21
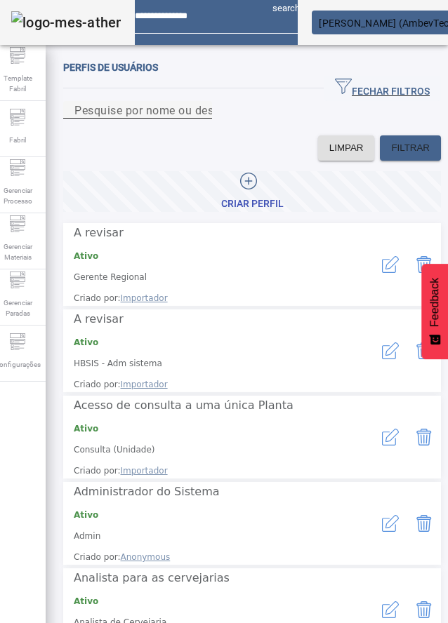
click at [134, 116] on mat-label "Pesquise por nome ou descrição" at bounding box center [159, 109] width 171 height 13
click at [134, 119] on input "Pesquise por nome ou descrição" at bounding box center [137, 110] width 126 height 17
type input "****"
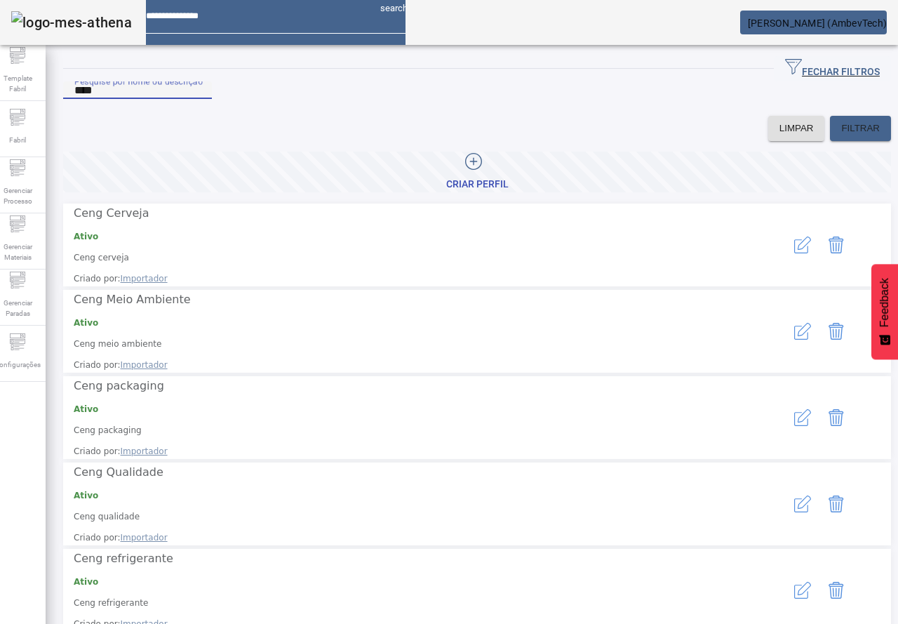
scroll to position [29, 0]
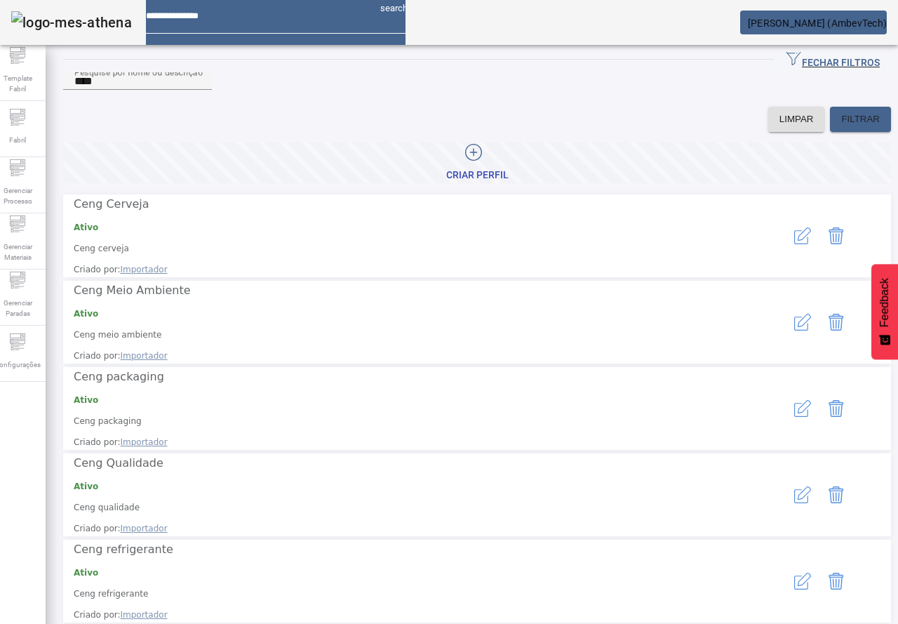
click at [794, 243] on icon "button" at bounding box center [802, 235] width 17 height 17
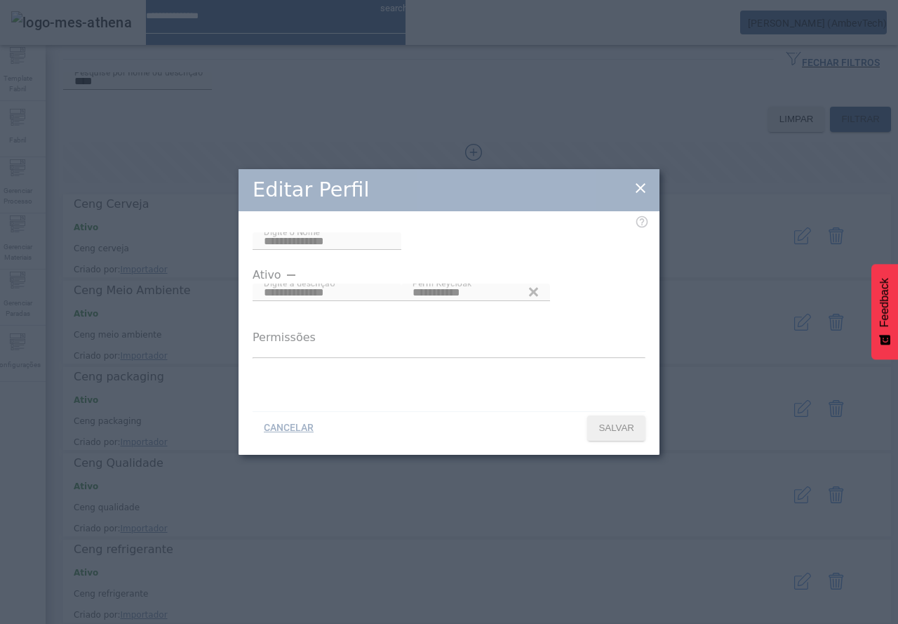
type input "**********"
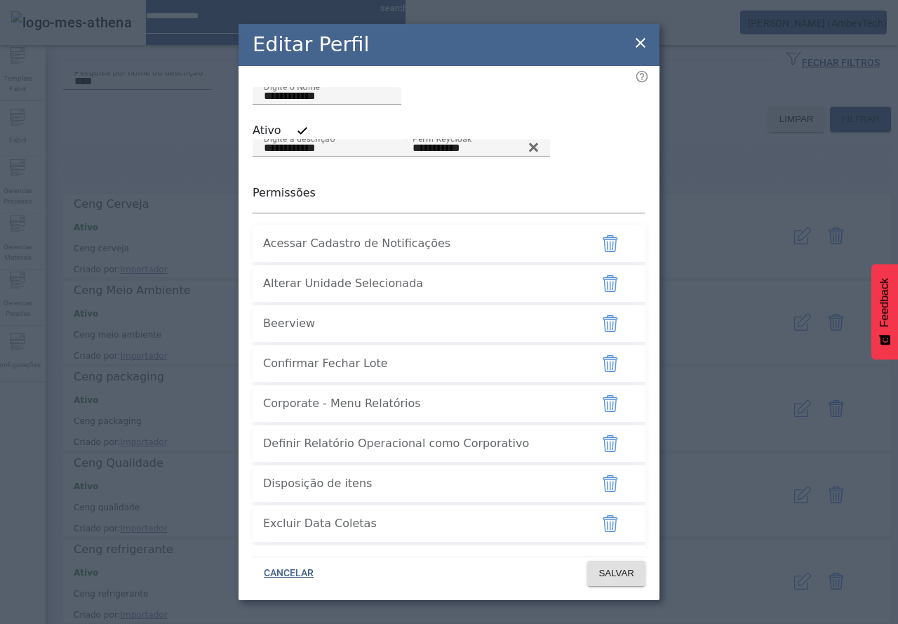
scroll to position [1921, 0]
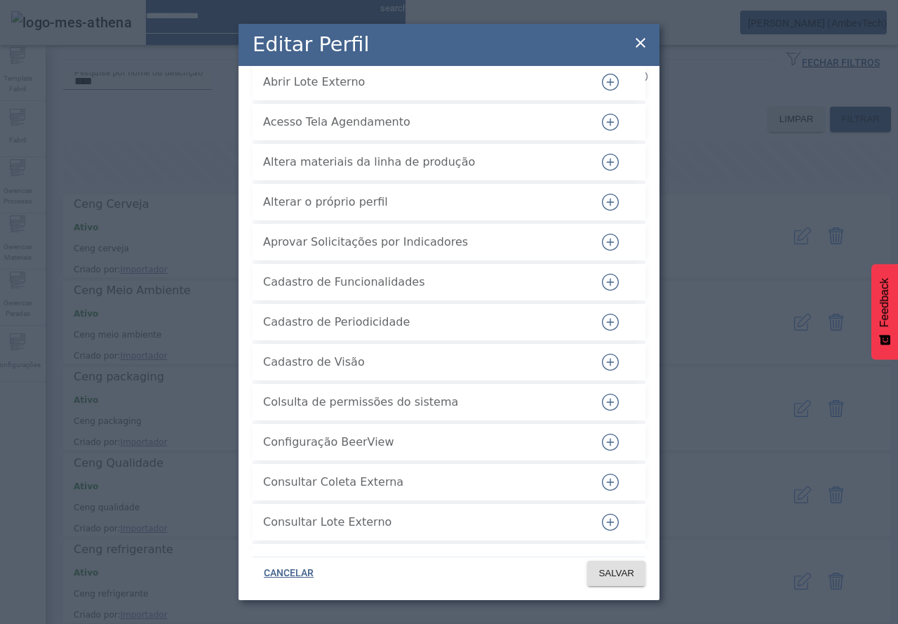
click at [602, 250] on icon "button" at bounding box center [610, 242] width 17 height 17
click at [615, 575] on span "SALVAR" at bounding box center [616, 573] width 36 height 14
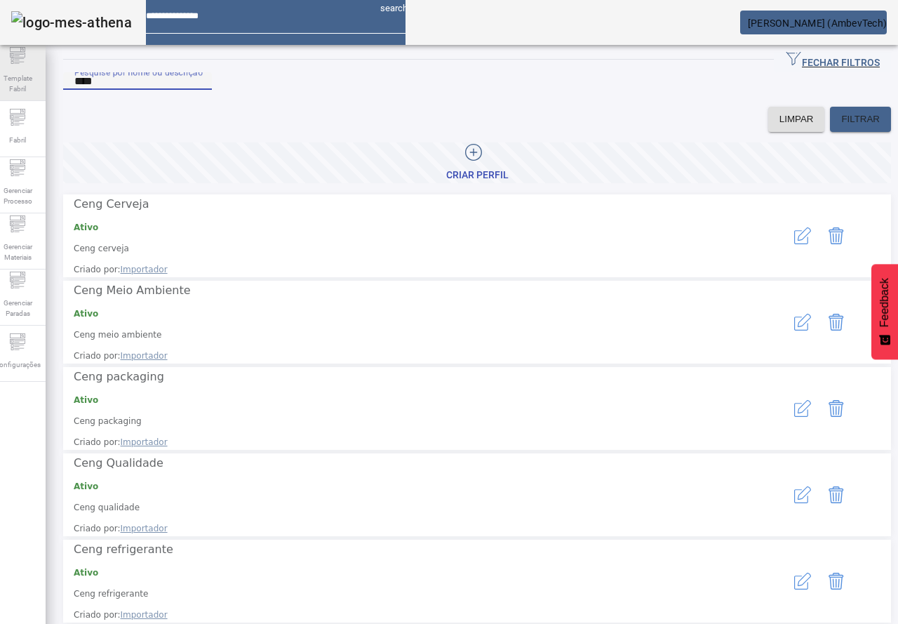
drag, startPoint x: 121, startPoint y: 100, endPoint x: 38, endPoint y: 81, distance: 84.9
click at [38, 81] on div "Template Fabril Fabril Gerenciar Processo Gerenciar Materiais Gerenciar Paradas…" at bounding box center [448, 312] width 919 height 624
paste input "**********"
type input "**********"
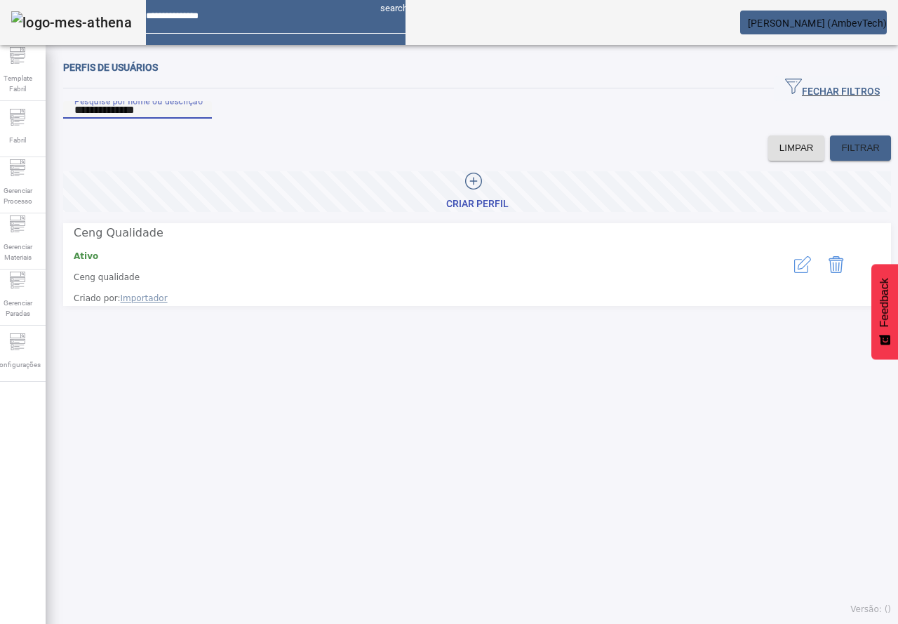
scroll to position [0, 0]
click at [794, 272] on icon "button" at bounding box center [802, 264] width 17 height 17
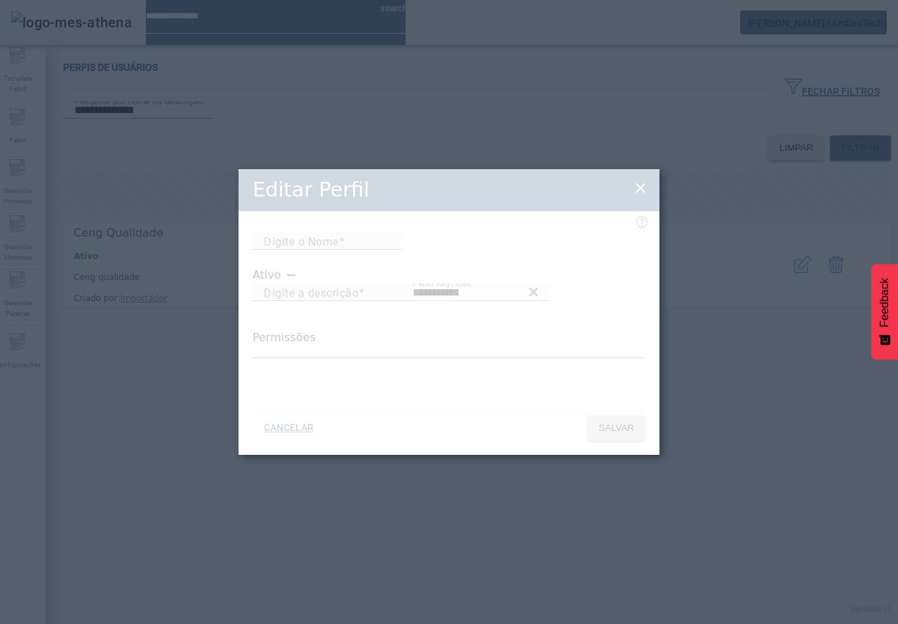
type input "**********"
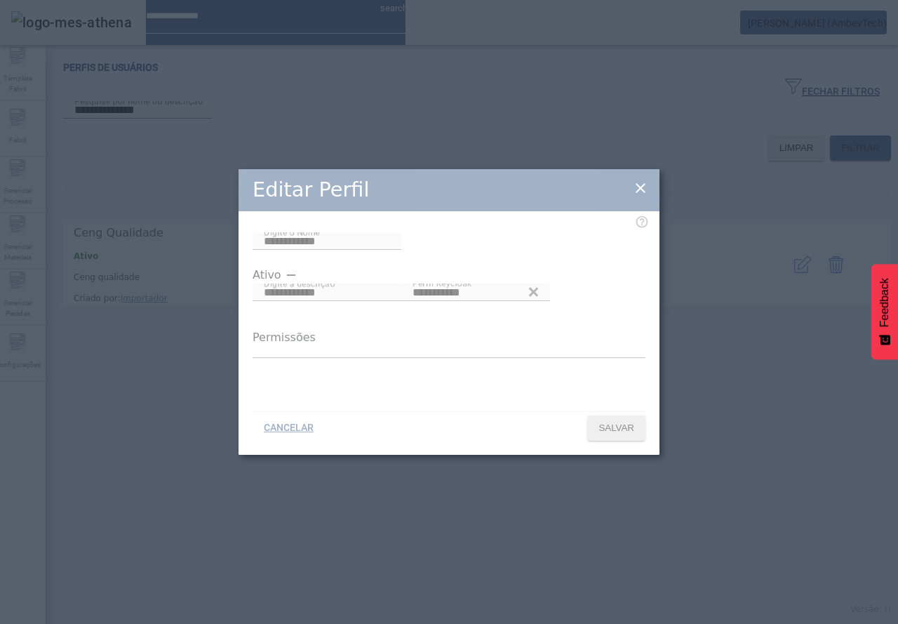
type input "**********"
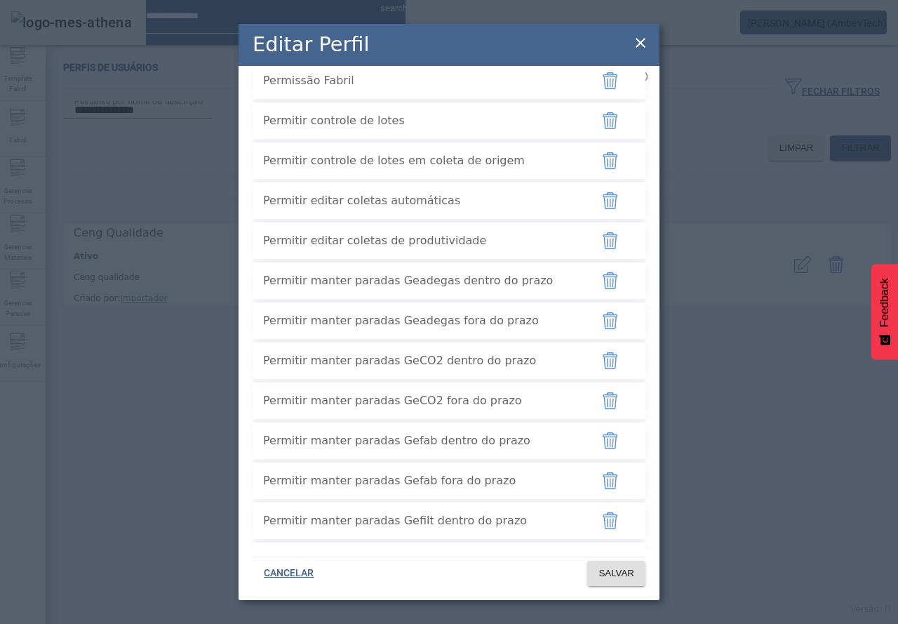
scroll to position [923, 0]
click at [633, 575] on span "SALVAR" at bounding box center [616, 573] width 36 height 14
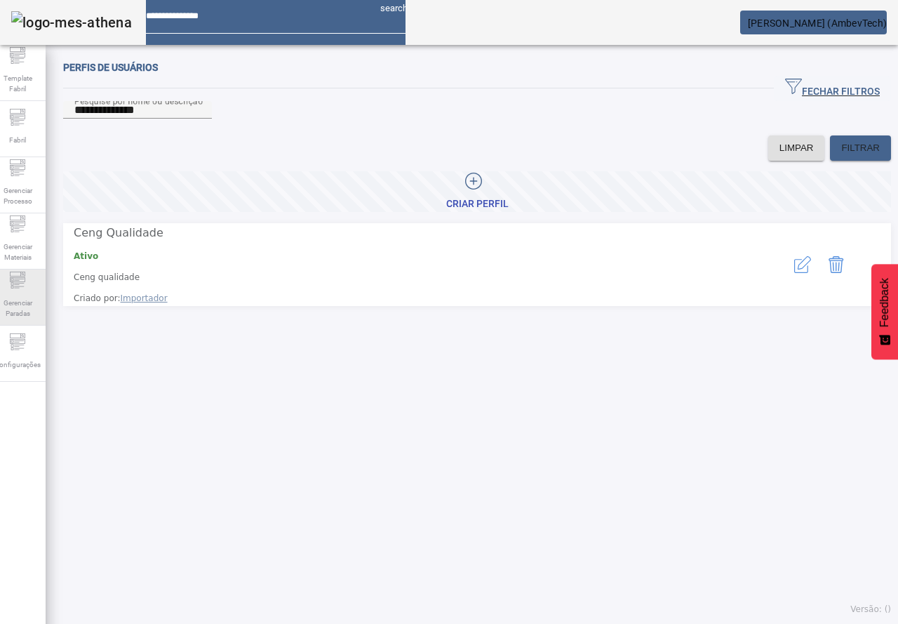
click at [25, 276] on icon at bounding box center [23, 274] width 3 height 3
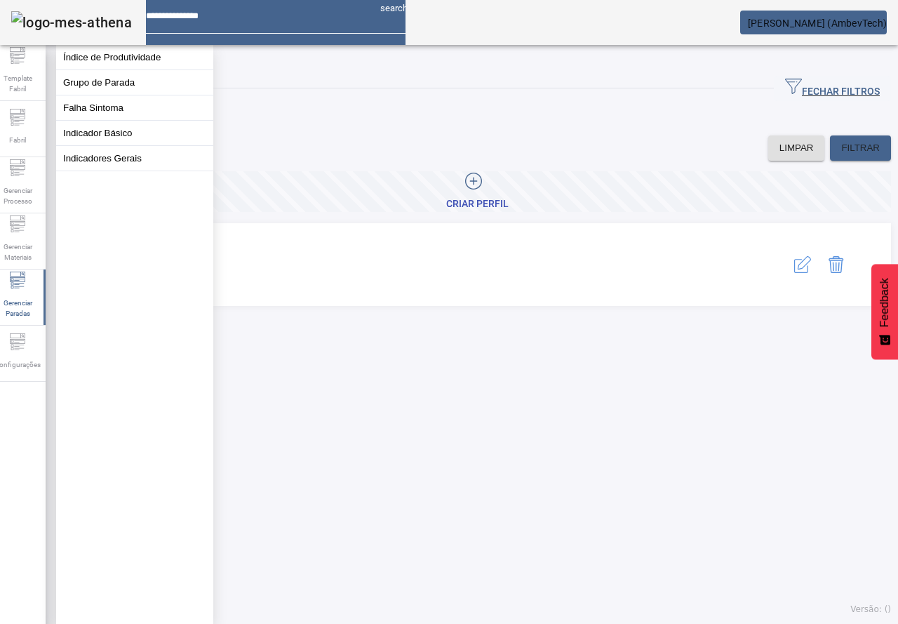
click at [416, 330] on div "**********" at bounding box center [477, 338] width 863 height 572
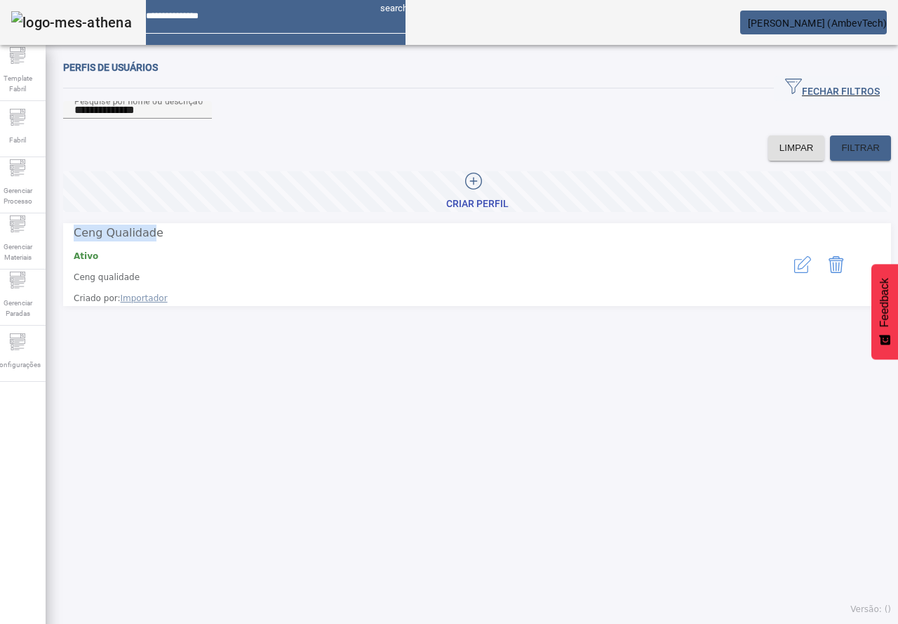
drag, startPoint x: 159, startPoint y: 255, endPoint x: 83, endPoint y: 248, distance: 76.1
click at [83, 239] on span "Ceng Qualidade" at bounding box center [119, 232] width 90 height 13
drag, startPoint x: 83, startPoint y: 248, endPoint x: 163, endPoint y: 246, distance: 80.0
click at [163, 241] on span "Ceng Qualidade" at bounding box center [413, 233] width 678 height 17
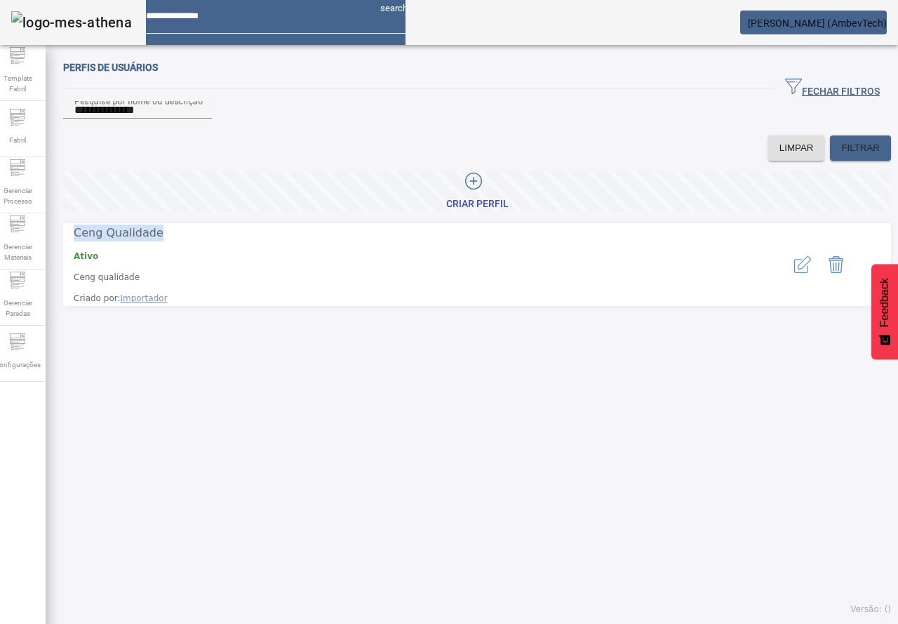
click at [786, 265] on button "button" at bounding box center [803, 265] width 34 height 34
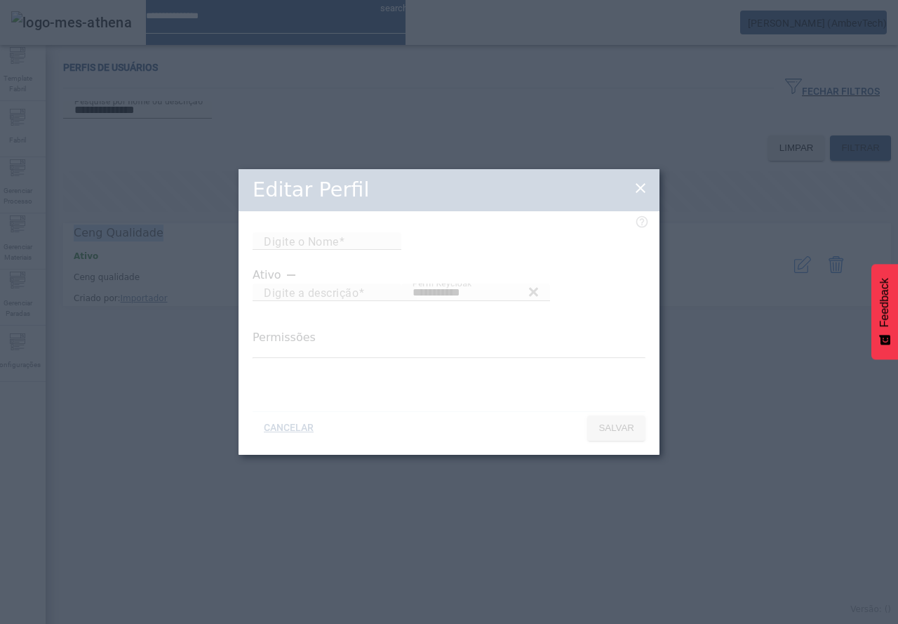
type input "**********"
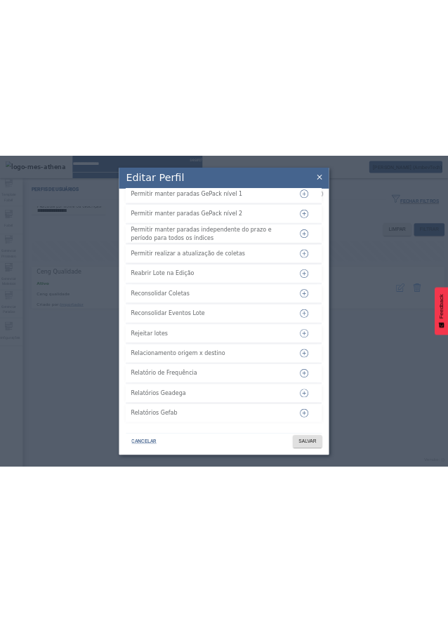
scroll to position [3752, 0]
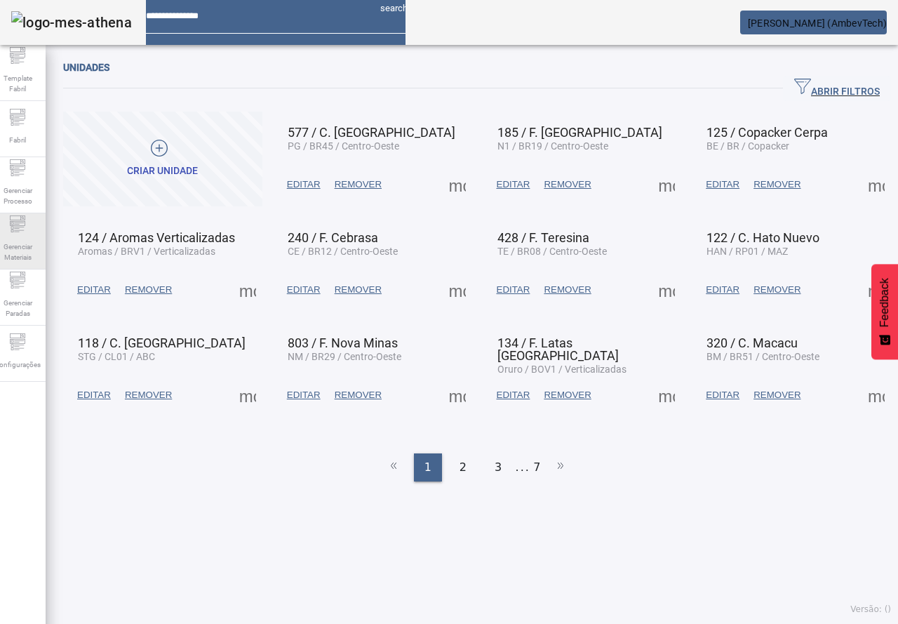
click at [29, 255] on span "Gerenciar Materiais" at bounding box center [17, 251] width 42 height 29
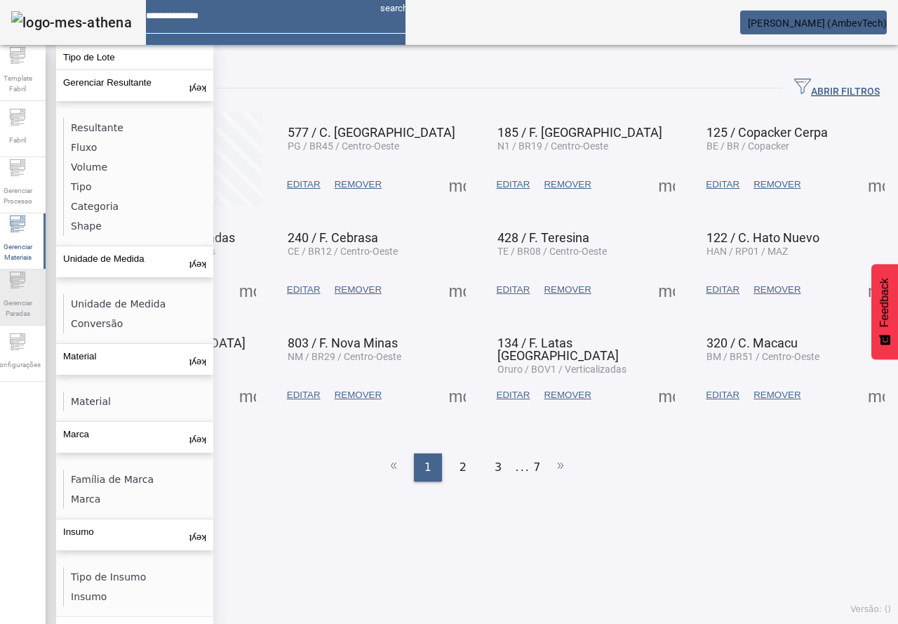
click at [29, 299] on span "Gerenciar Paradas" at bounding box center [17, 307] width 42 height 29
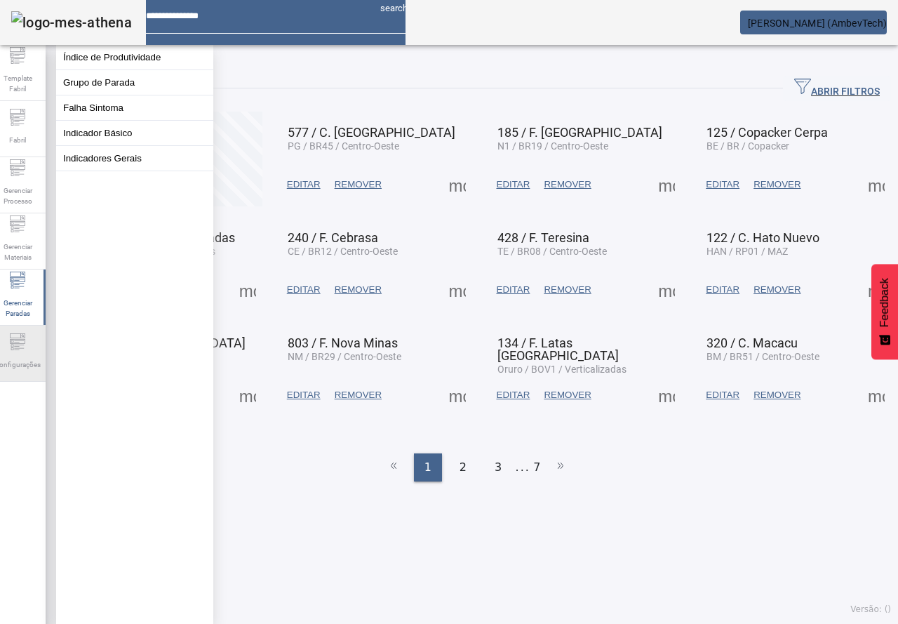
click at [17, 341] on div "Configurações" at bounding box center [17, 354] width 56 height 56
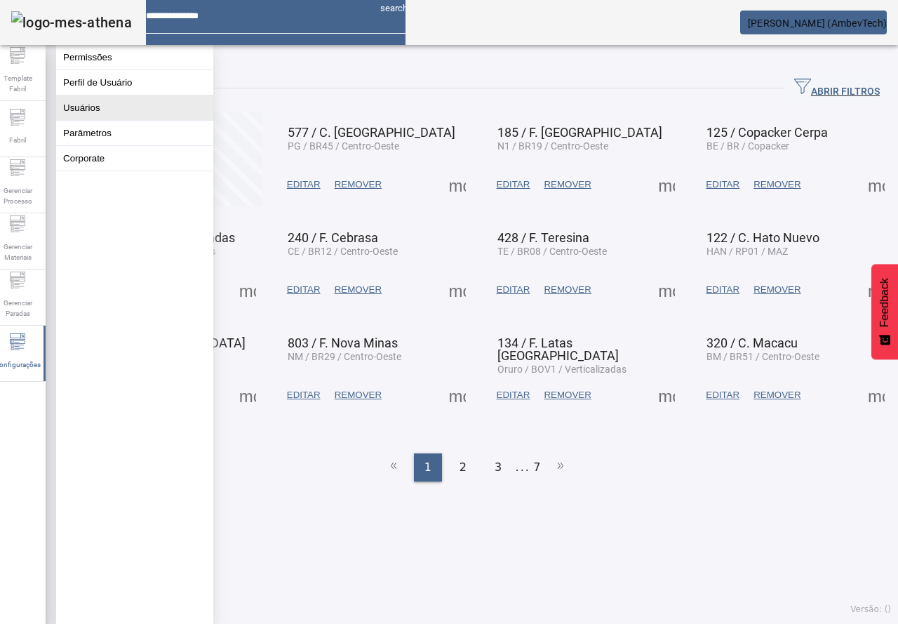
click at [98, 120] on button "Usuários" at bounding box center [134, 107] width 157 height 25
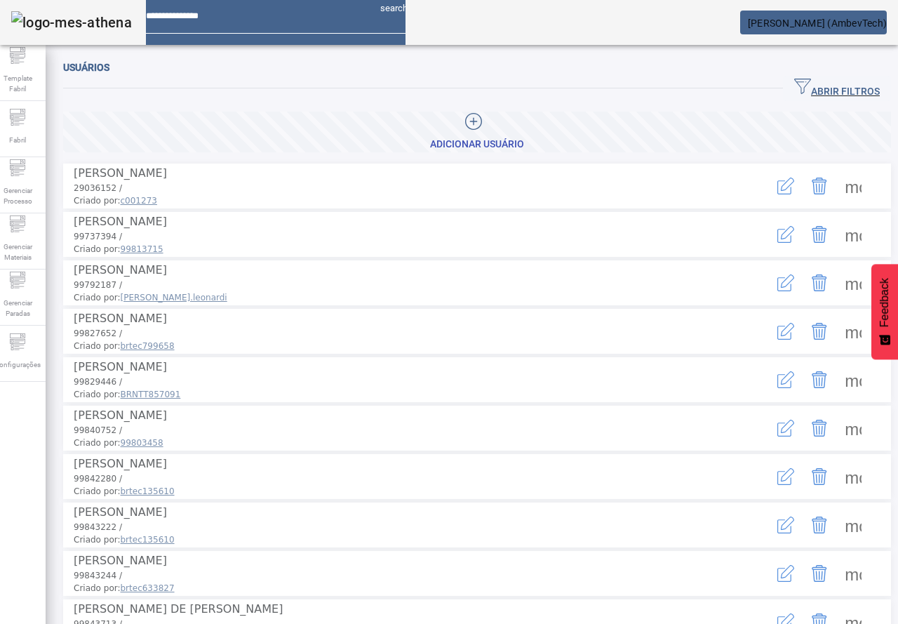
click at [794, 84] on icon "button" at bounding box center [802, 86] width 17 height 17
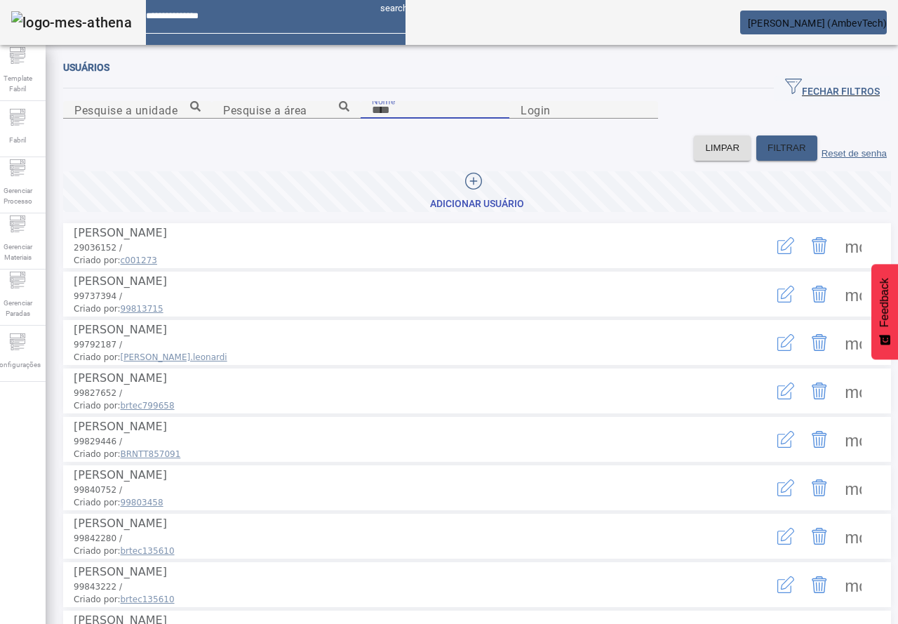
click at [372, 119] on input "Nome" at bounding box center [435, 110] width 126 height 17
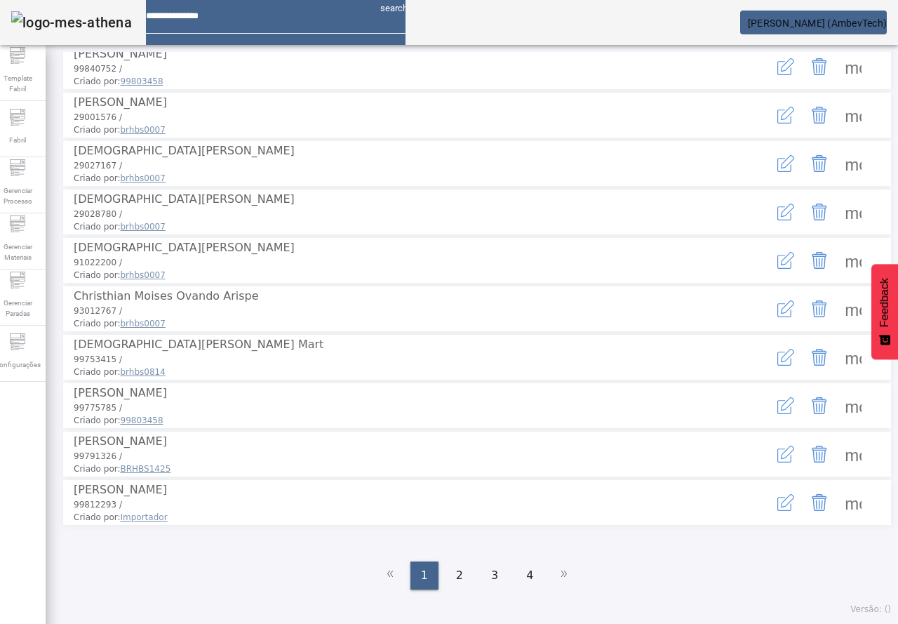
scroll to position [210, 0]
click at [104, 302] on span "Christhian Moises Ovando Arispe" at bounding box center [166, 295] width 185 height 13
click at [100, 302] on span "Christhian Moises Ovando Arispe" at bounding box center [166, 295] width 185 height 13
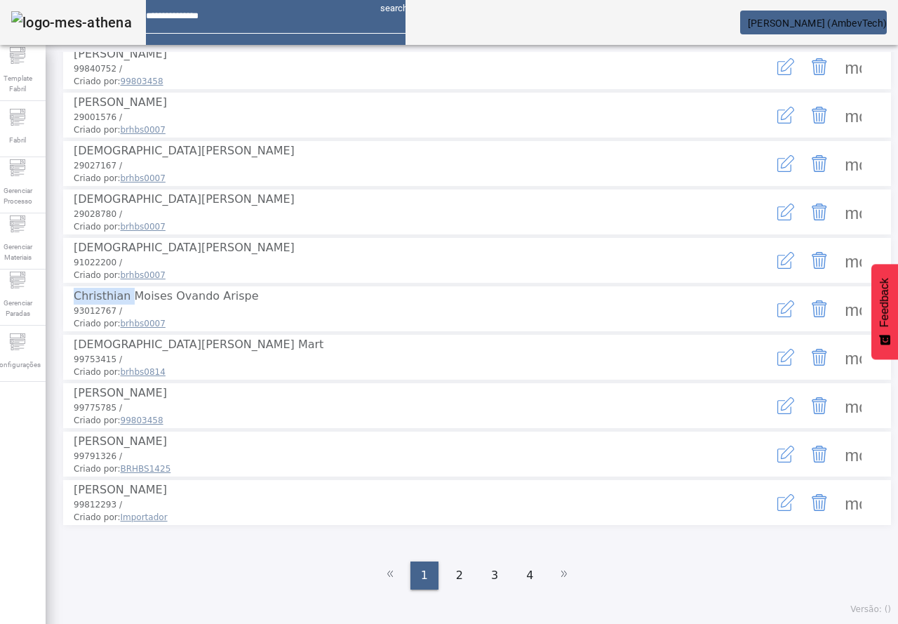
copy span "Christhian"
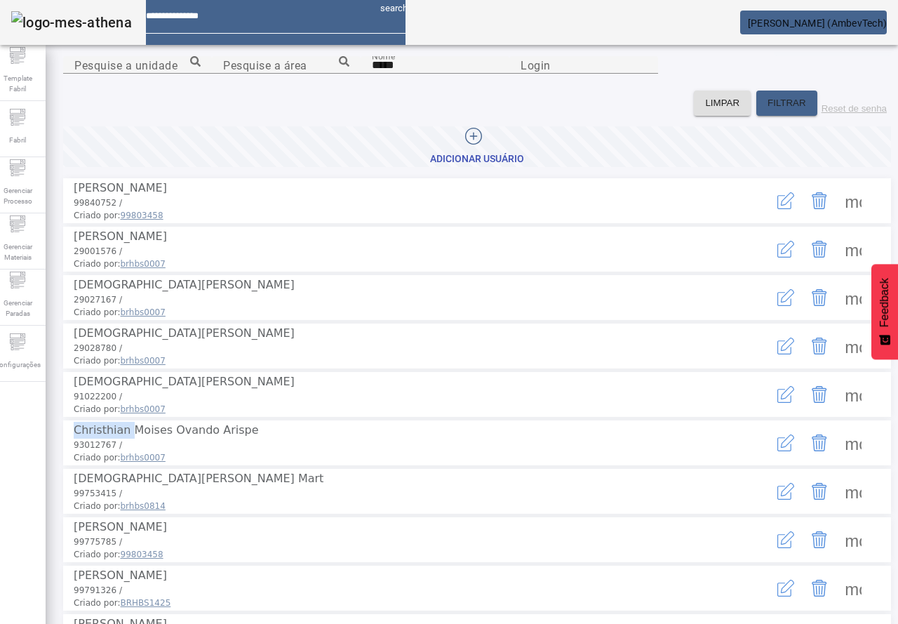
scroll to position [0, 0]
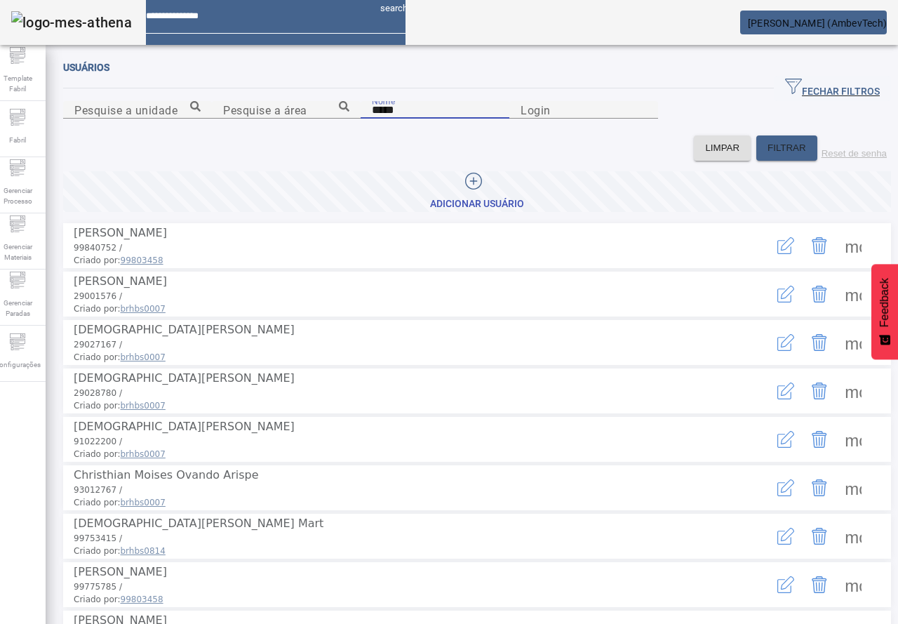
drag, startPoint x: 165, startPoint y: 178, endPoint x: -6, endPoint y: 172, distance: 170.6
click at [0, 172] on html "search João Malkov (AmbevTech) Template Fabril Fabril Gerenciar Processo Gerenc…" at bounding box center [449, 312] width 898 height 624
paste input "*****"
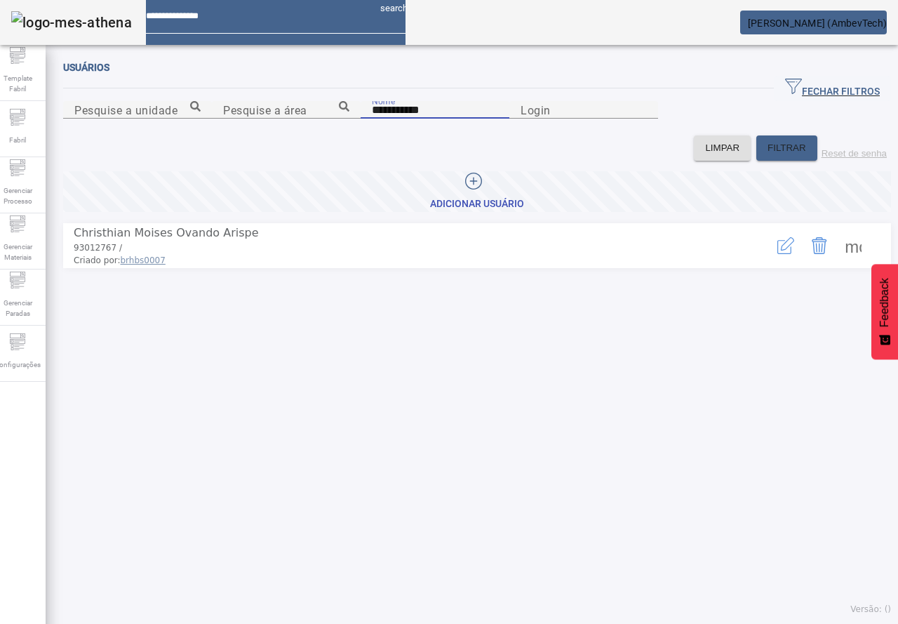
drag, startPoint x: 128, startPoint y: 180, endPoint x: 102, endPoint y: 180, distance: 26.7
click at [372, 119] on input "**********" at bounding box center [435, 110] width 126 height 17
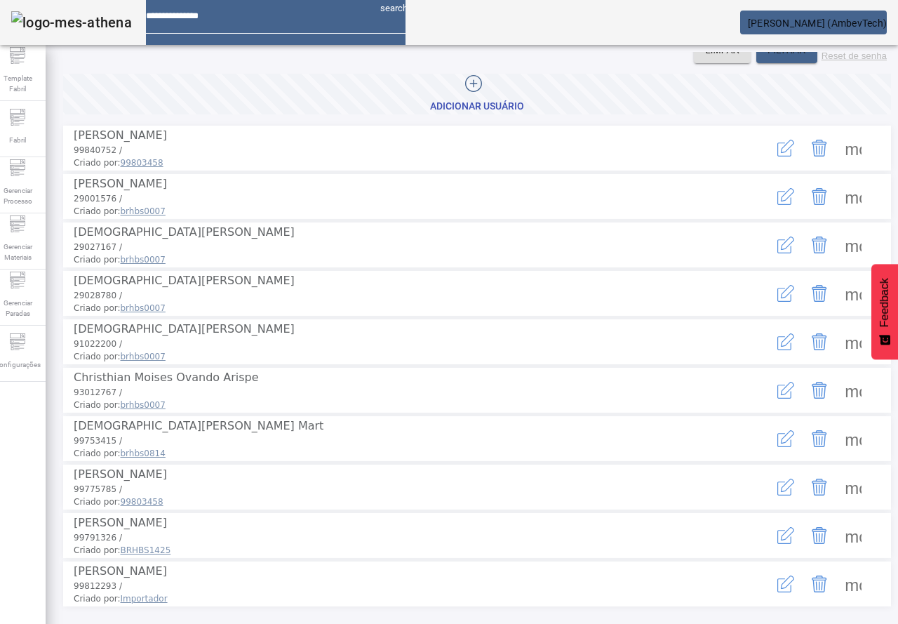
scroll to position [32, 0]
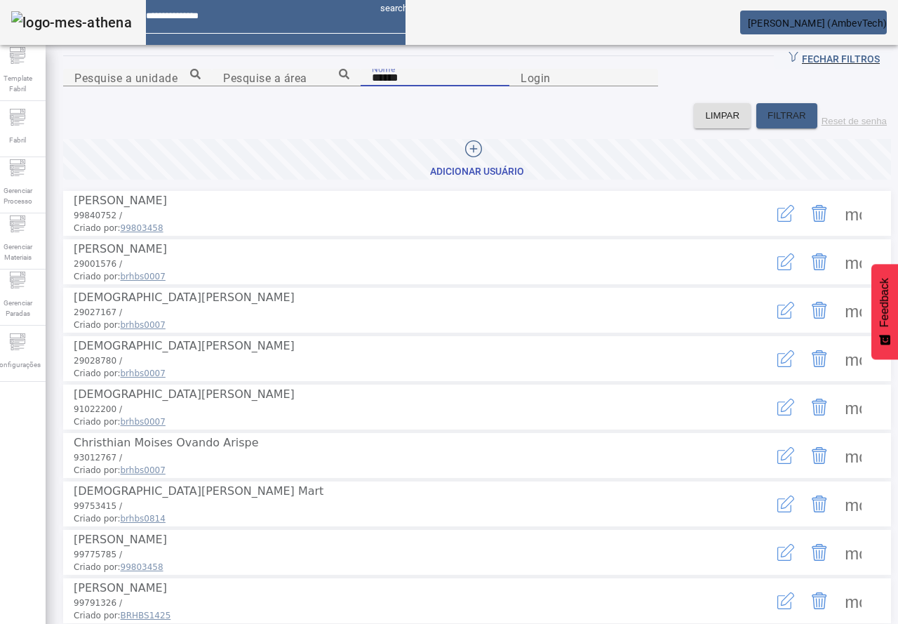
drag, startPoint x: 111, startPoint y: 152, endPoint x: 77, endPoint y: 142, distance: 35.3
click at [372, 86] on input "******" at bounding box center [435, 77] width 126 height 17
type input "*********"
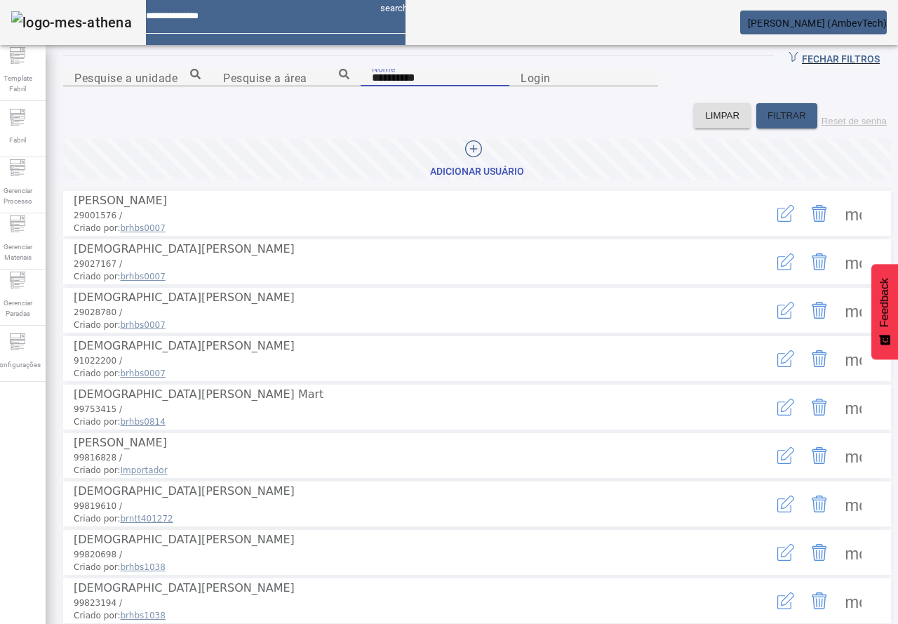
click at [836, 472] on span at bounding box center [853, 455] width 34 height 34
click at [777, 464] on icon "button" at bounding box center [785, 455] width 17 height 17
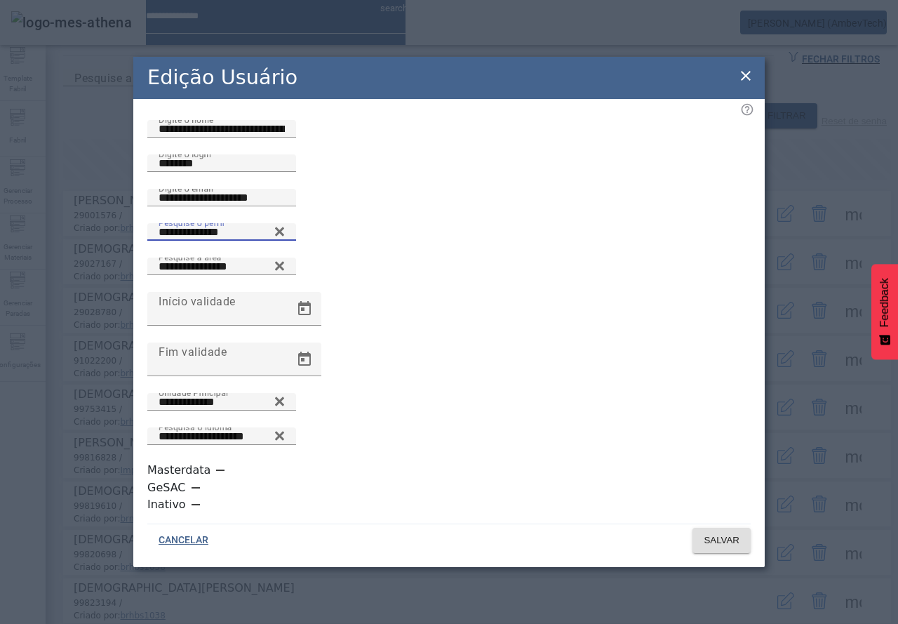
drag, startPoint x: 228, startPoint y: 335, endPoint x: 107, endPoint y: 319, distance: 121.8
click at [107, 319] on div "**********" at bounding box center [449, 312] width 898 height 624
click at [284, 236] on icon at bounding box center [279, 231] width 9 height 9
click at [285, 234] on icon at bounding box center [279, 228] width 11 height 11
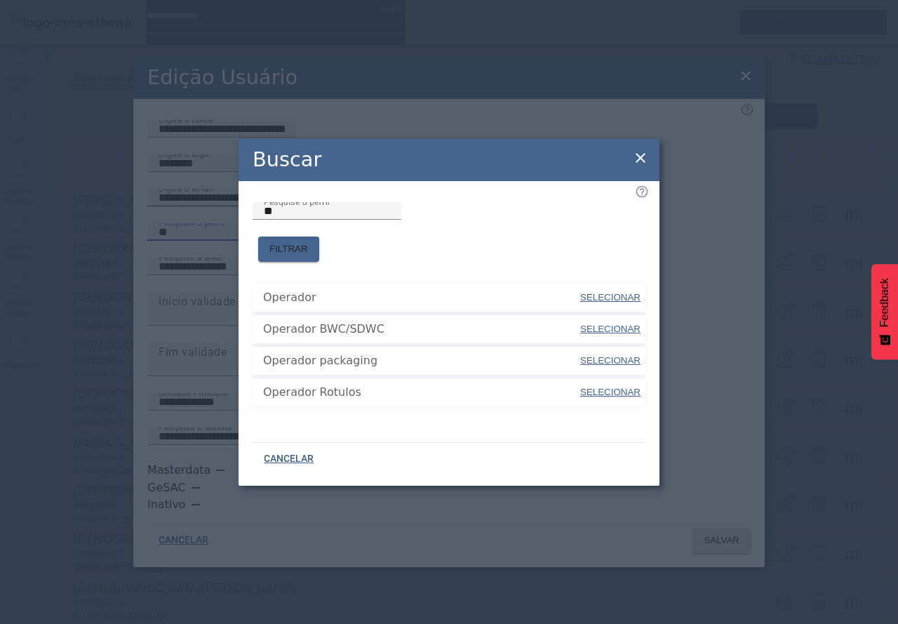
click at [593, 281] on span at bounding box center [610, 298] width 63 height 34
type input "********"
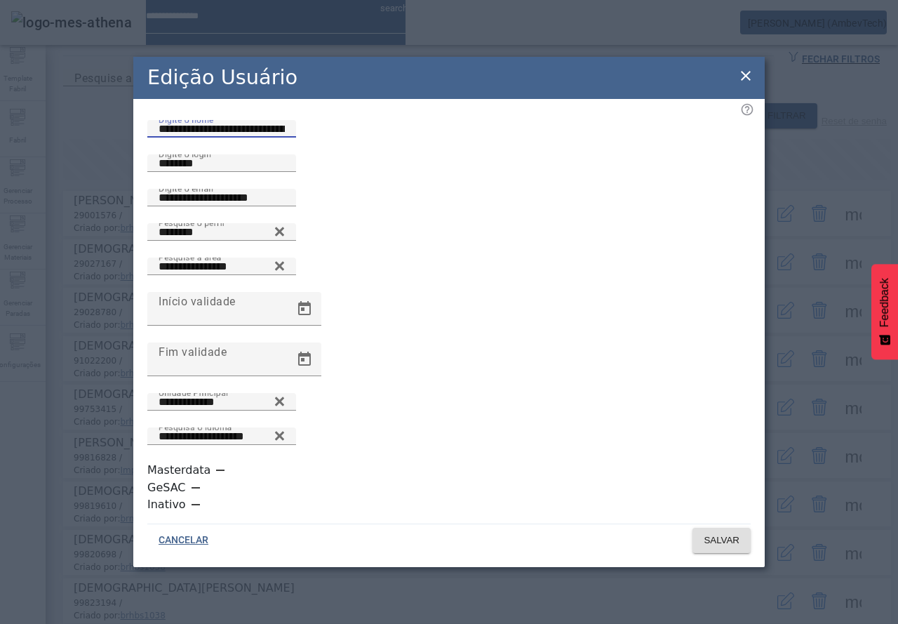
drag, startPoint x: 337, startPoint y: 172, endPoint x: 79, endPoint y: 143, distance: 259.8
click at [79, 143] on div "**********" at bounding box center [449, 312] width 898 height 624
click at [730, 523] on span at bounding box center [721, 540] width 58 height 34
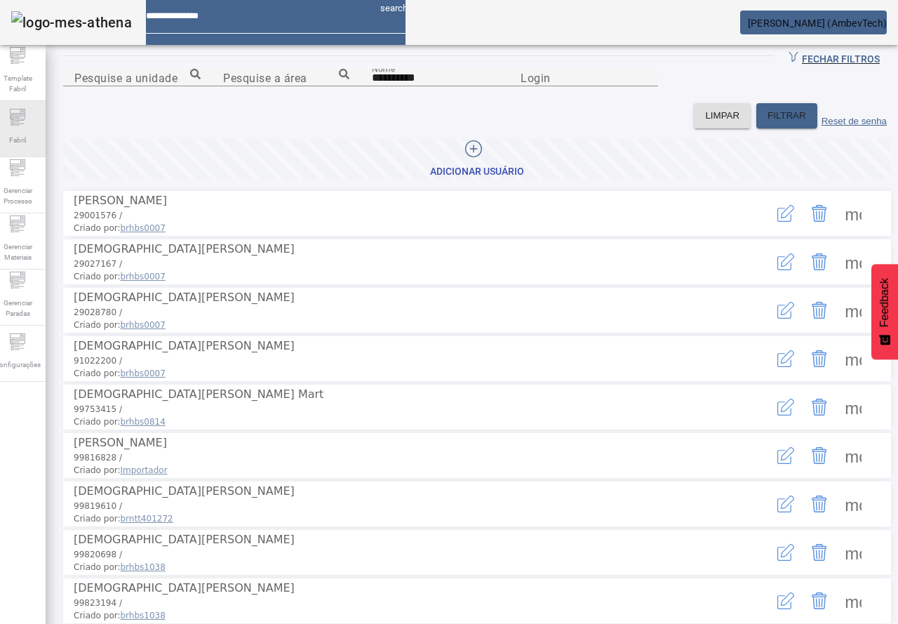
drag, startPoint x: 129, startPoint y: 151, endPoint x: 5, endPoint y: 124, distance: 127.0
click at [0, 135] on html "search João Malkov (AmbevTech) Template Fabril Fabril Gerenciar Processo Gerenc…" at bounding box center [449, 312] width 898 height 624
paste input "**********"
type input "**********"
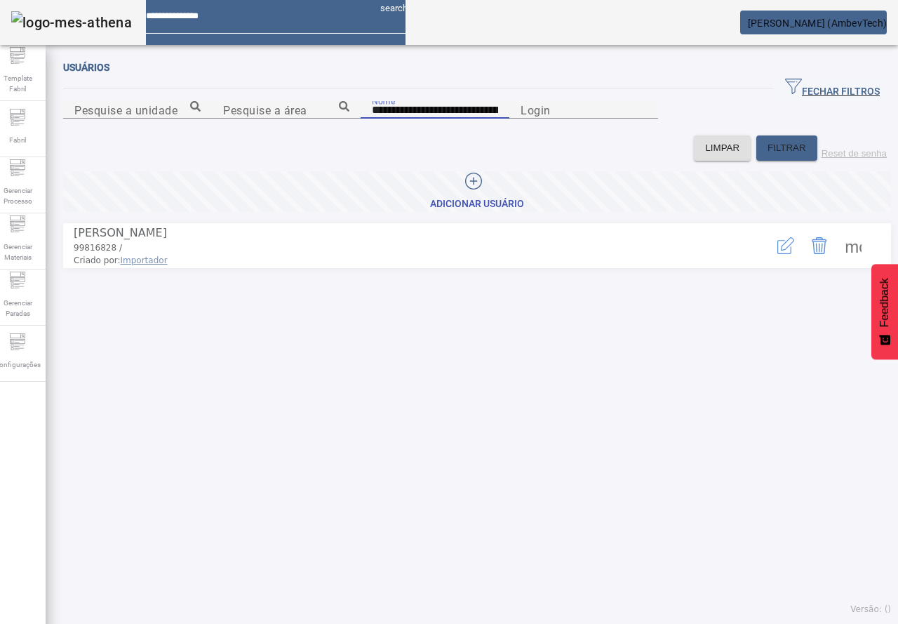
scroll to position [0, 0]
click at [842, 262] on span at bounding box center [853, 246] width 34 height 34
click at [777, 254] on icon "button" at bounding box center [785, 245] width 17 height 17
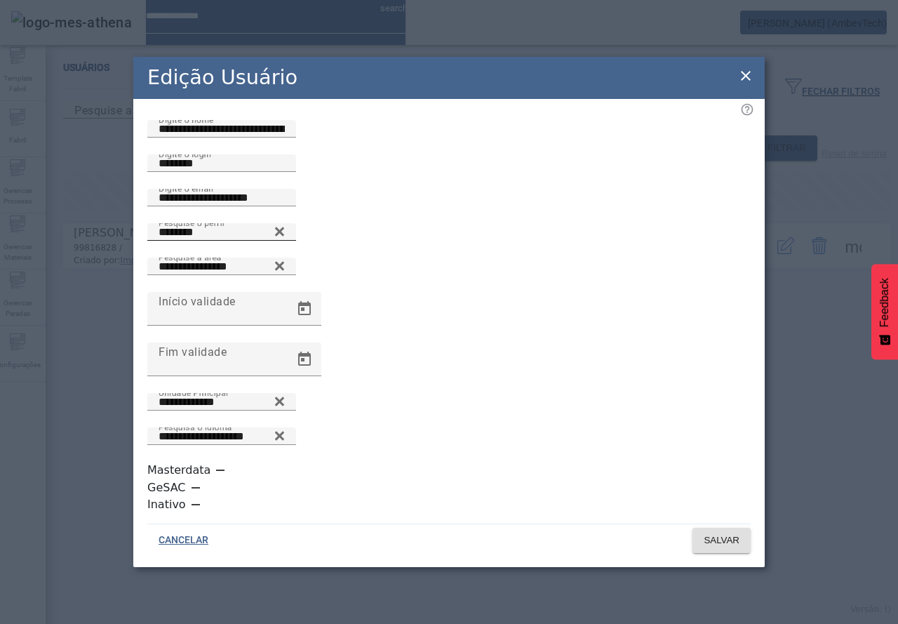
click at [285, 240] on icon at bounding box center [279, 231] width 11 height 17
click at [438, 257] on div "Pesquise o perfil" at bounding box center [448, 240] width 603 height 34
click at [285, 234] on icon at bounding box center [279, 228] width 11 height 11
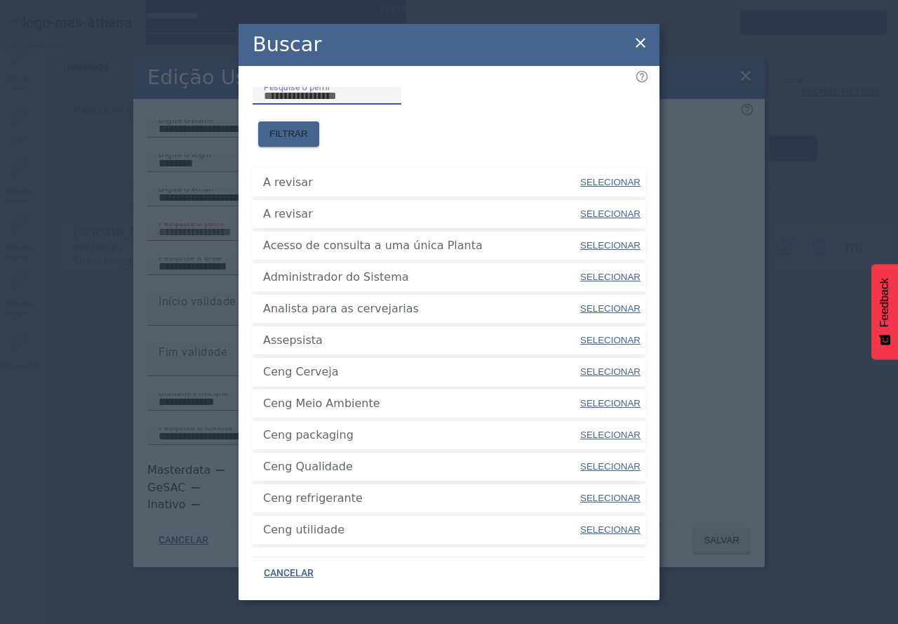
click at [355, 105] on input "Pesquise o perfil" at bounding box center [327, 96] width 126 height 17
paste input "**********"
type input "**********"
paste input "**********"
type input "**********"
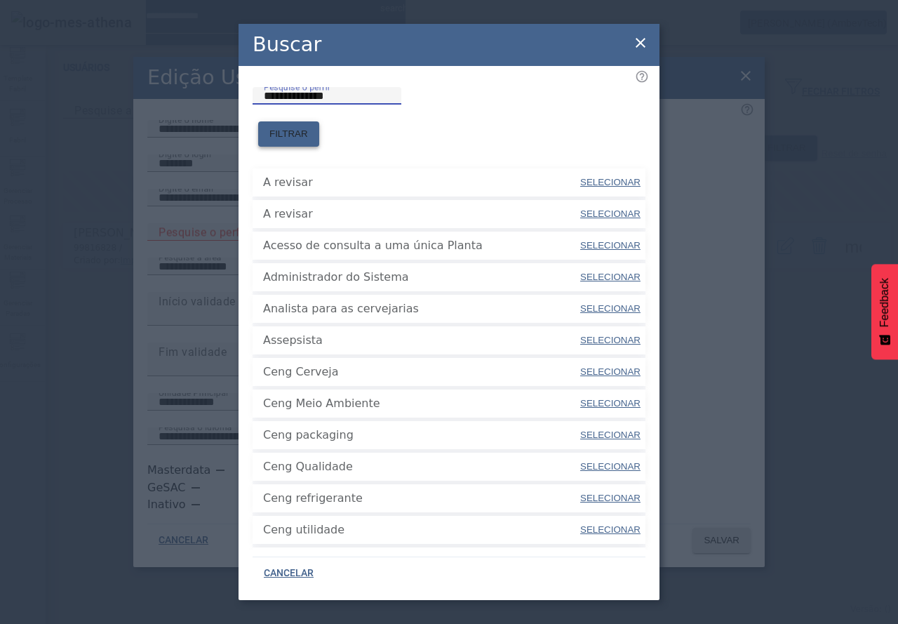
click at [319, 117] on span at bounding box center [288, 134] width 61 height 34
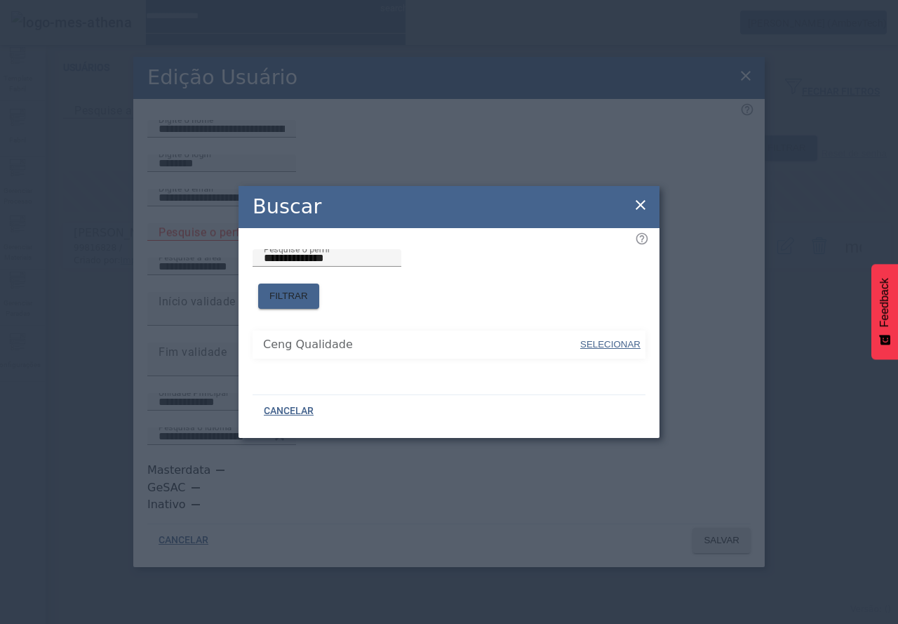
click at [609, 342] on span "SELECIONAR" at bounding box center [610, 344] width 60 height 11
type input "**********"
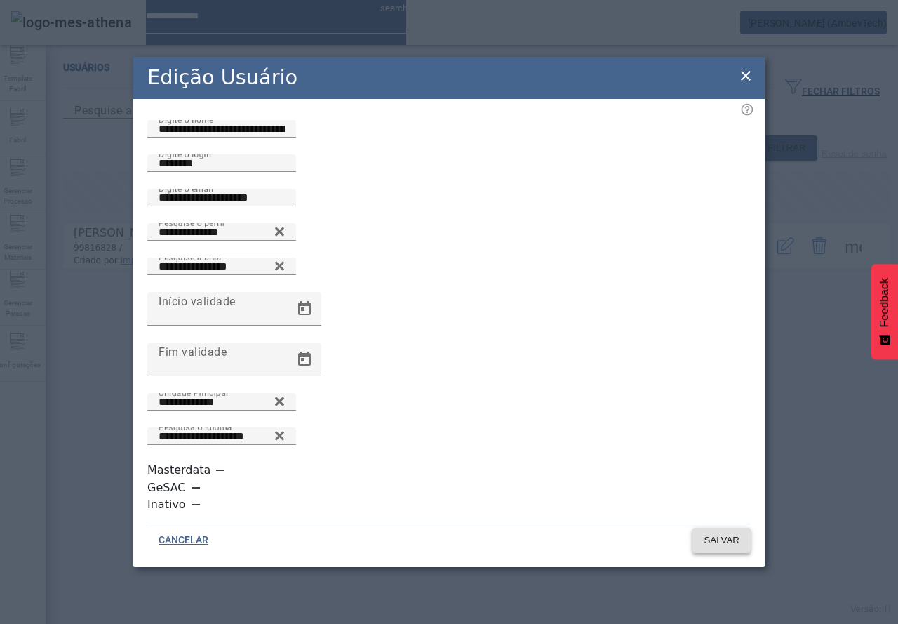
click at [711, 533] on span "SALVAR" at bounding box center [722, 540] width 36 height 14
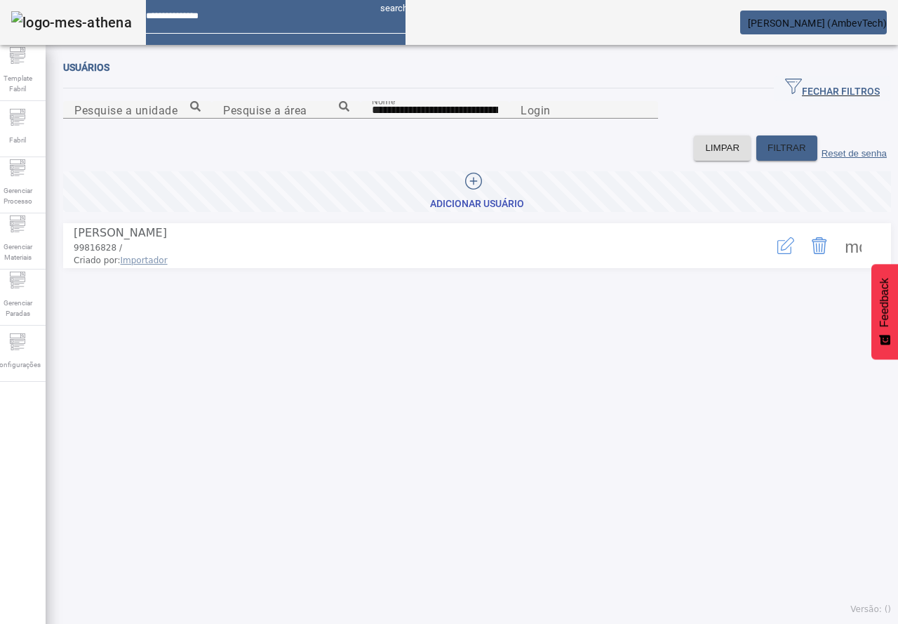
click at [836, 262] on span at bounding box center [853, 246] width 34 height 34
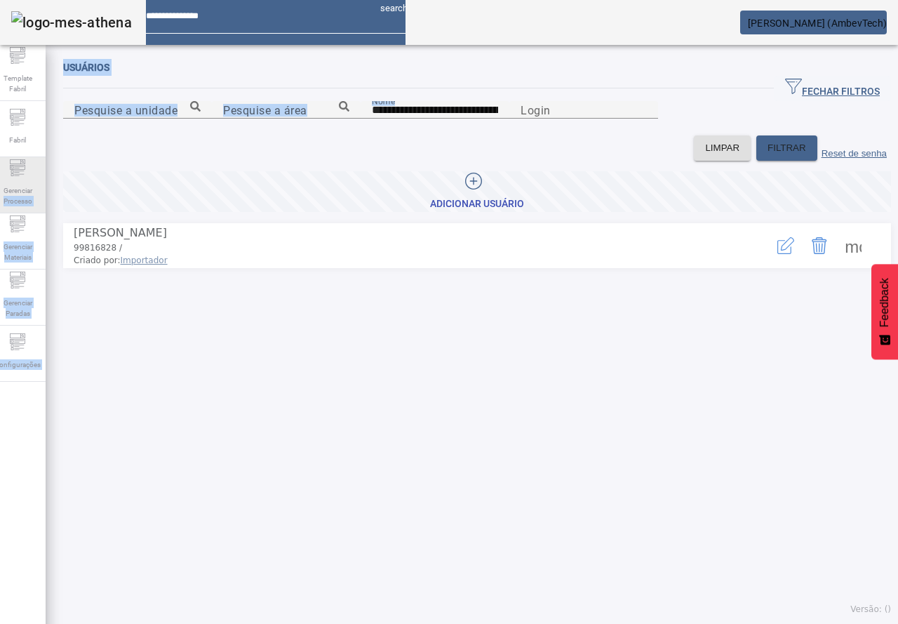
drag, startPoint x: 267, startPoint y: 189, endPoint x: 44, endPoint y: 172, distance: 223.8
click at [44, 172] on div "**********" at bounding box center [448, 312] width 919 height 624
click at [372, 119] on input "**********" at bounding box center [435, 110] width 126 height 17
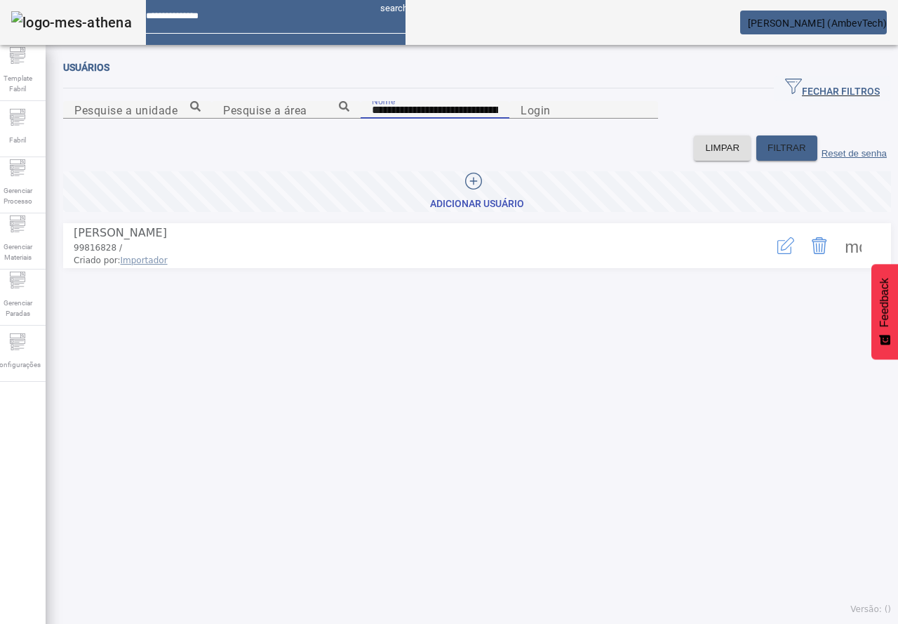
drag, startPoint x: 255, startPoint y: 180, endPoint x: 71, endPoint y: 177, distance: 183.8
click at [361, 135] on div "**********" at bounding box center [435, 118] width 149 height 34
click at [836, 262] on span at bounding box center [853, 246] width 34 height 34
click at [777, 254] on icon "button" at bounding box center [785, 245] width 17 height 17
